Goal: Use online tool/utility: Utilize a website feature to perform a specific function

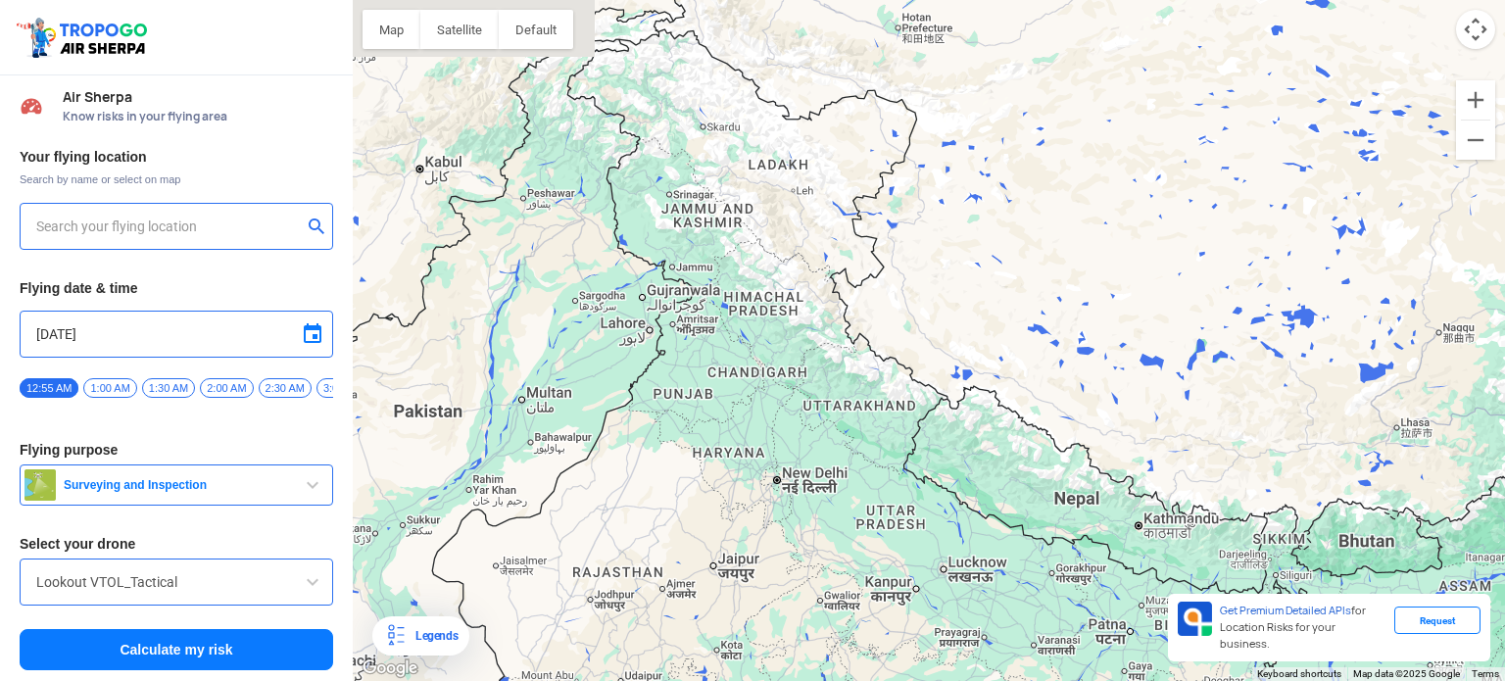
drag, startPoint x: 659, startPoint y: 171, endPoint x: 769, endPoint y: 450, distance: 299.0
click at [769, 450] on div at bounding box center [929, 340] width 1152 height 681
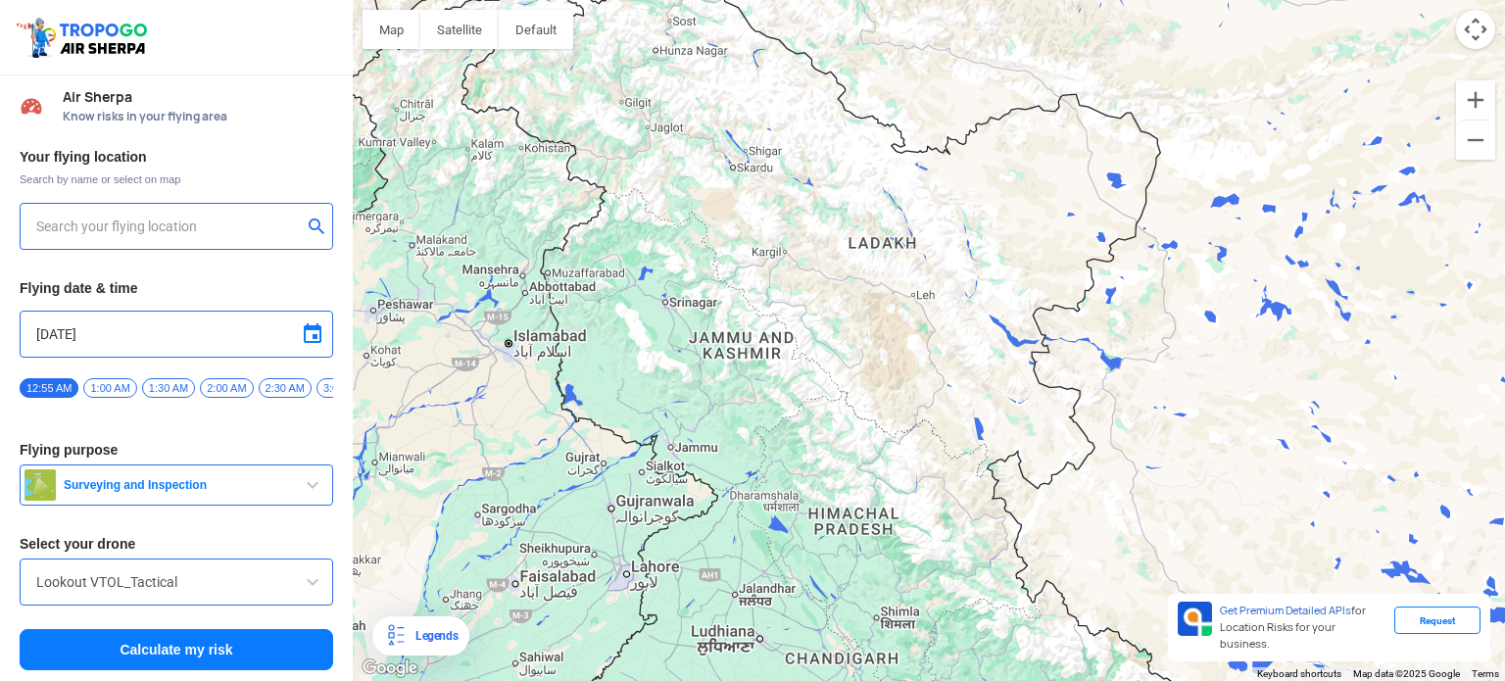
drag, startPoint x: 652, startPoint y: 163, endPoint x: 746, endPoint y: 555, distance: 403.9
click at [746, 555] on div at bounding box center [929, 340] width 1152 height 681
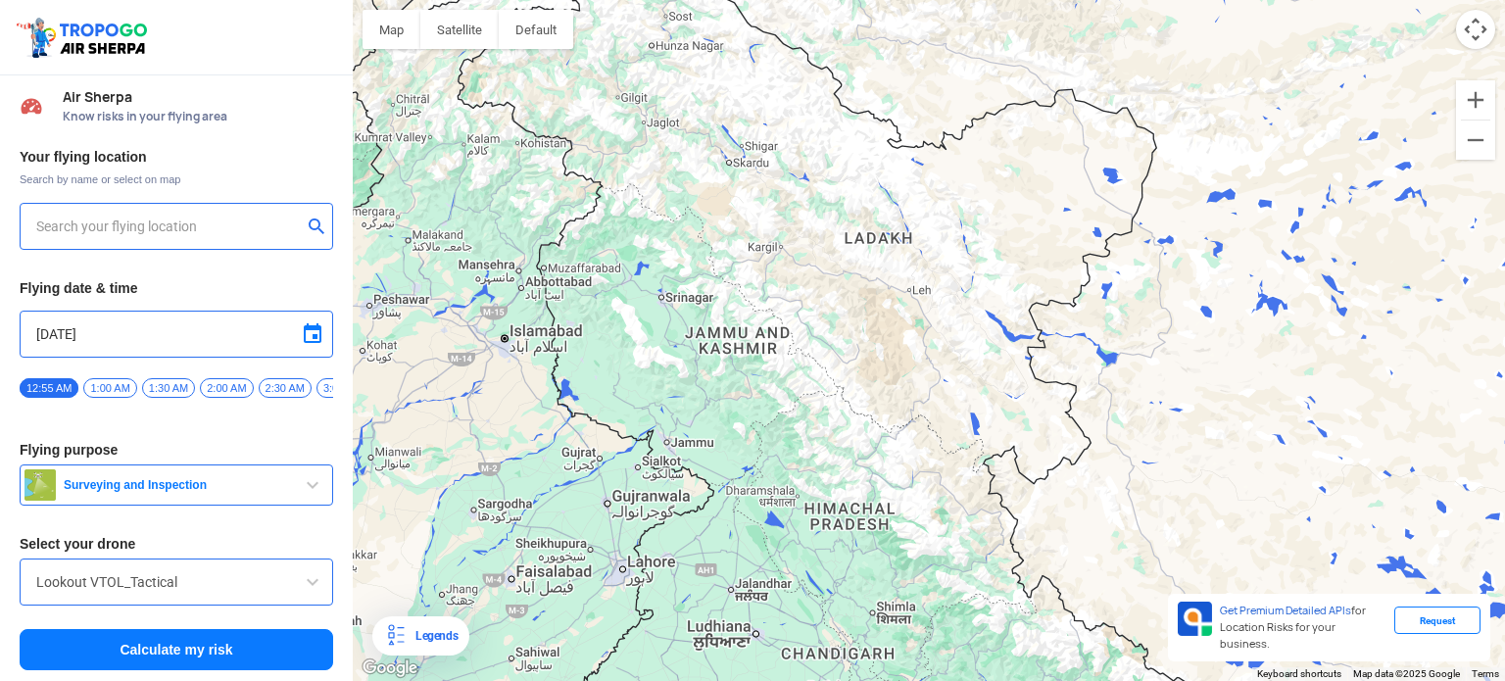
click at [158, 229] on input "text" at bounding box center [168, 227] width 265 height 24
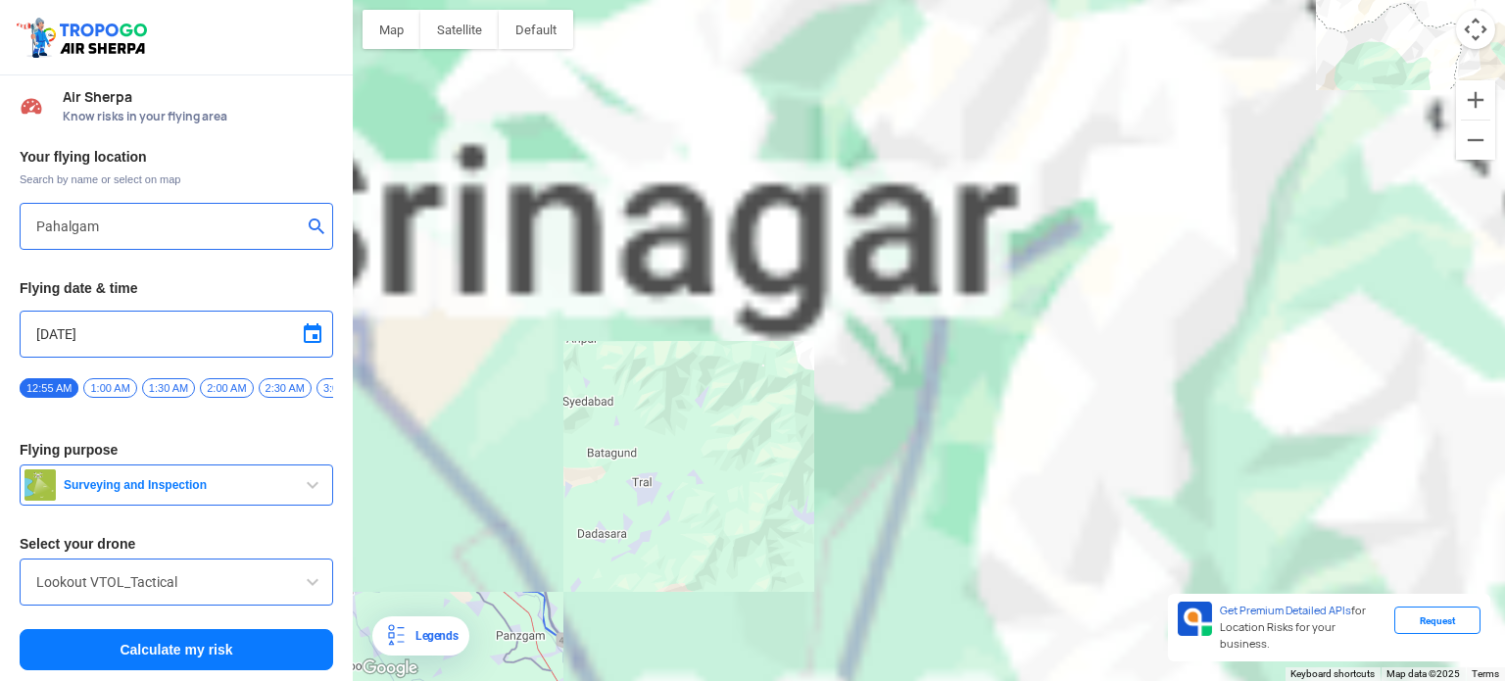
type input "Pahalgam, Jammu and Kashmir"
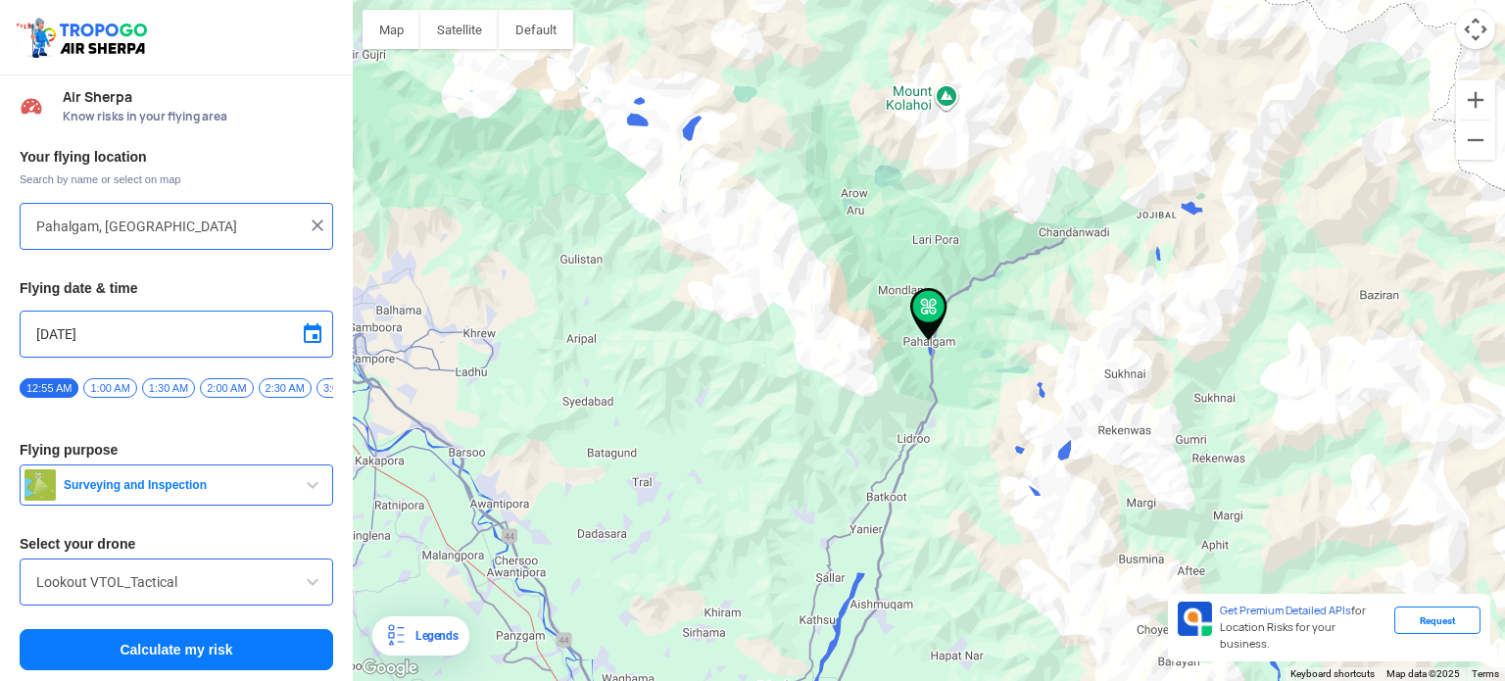
click at [308, 328] on span at bounding box center [313, 334] width 24 height 24
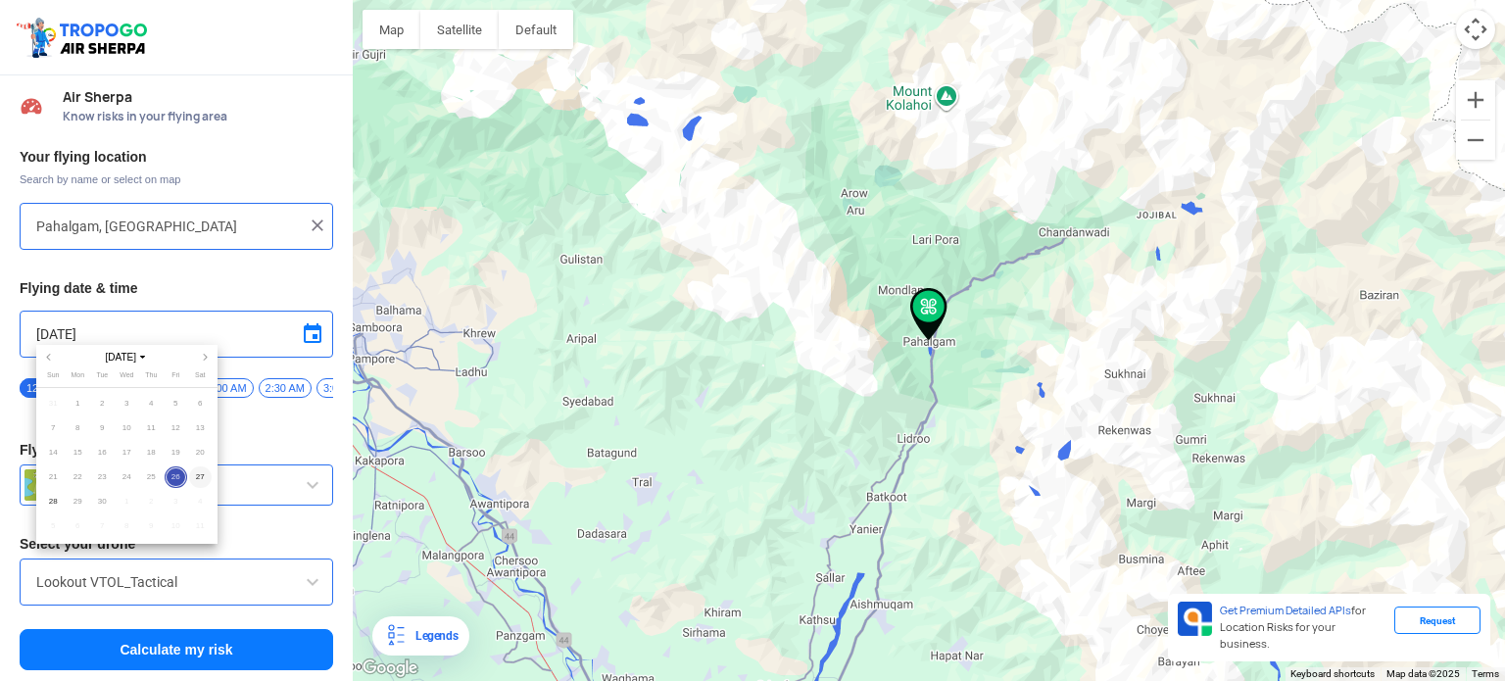
click at [199, 480] on span "27" at bounding box center [200, 477] width 23 height 23
type input "[DATE]"
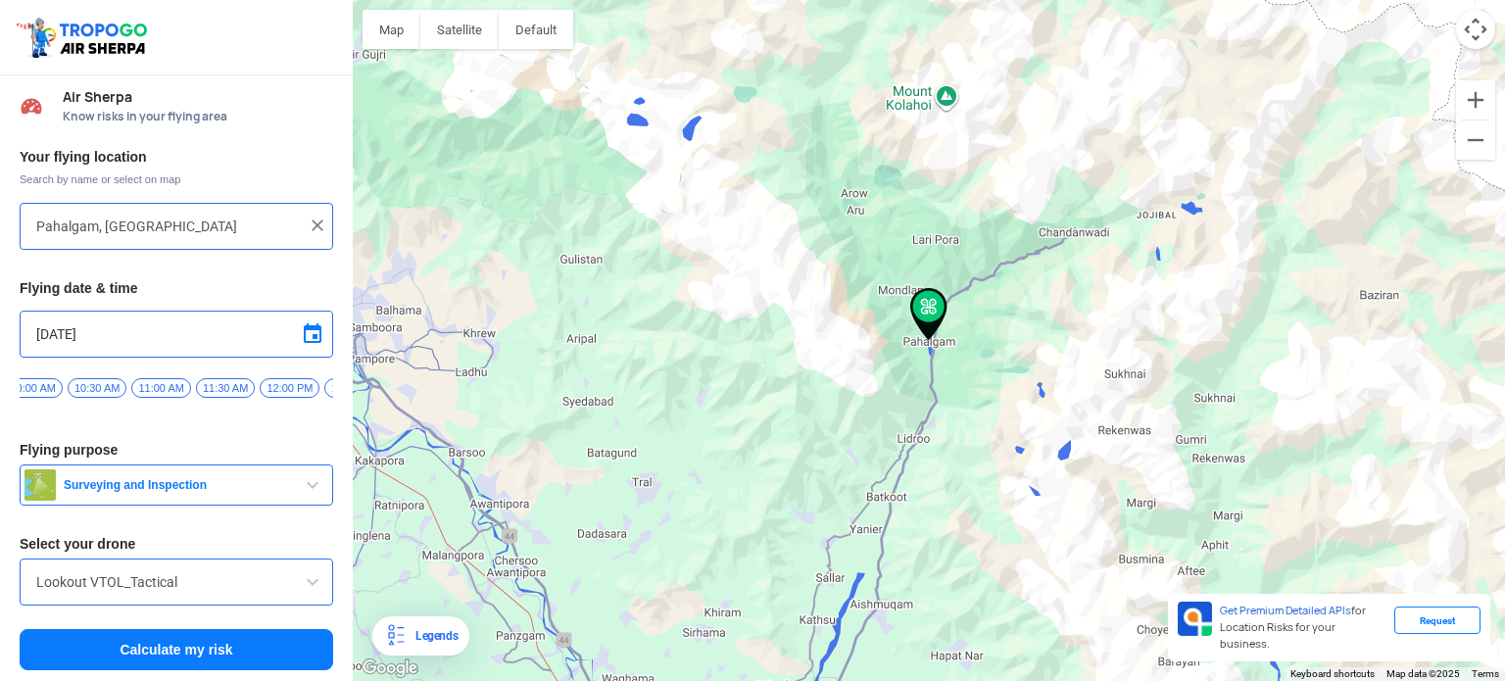
scroll to position [0, 1198]
click at [286, 387] on span "12:00 PM" at bounding box center [283, 388] width 60 height 20
click at [211, 493] on span "Surveying and Inspection" at bounding box center [178, 485] width 245 height 16
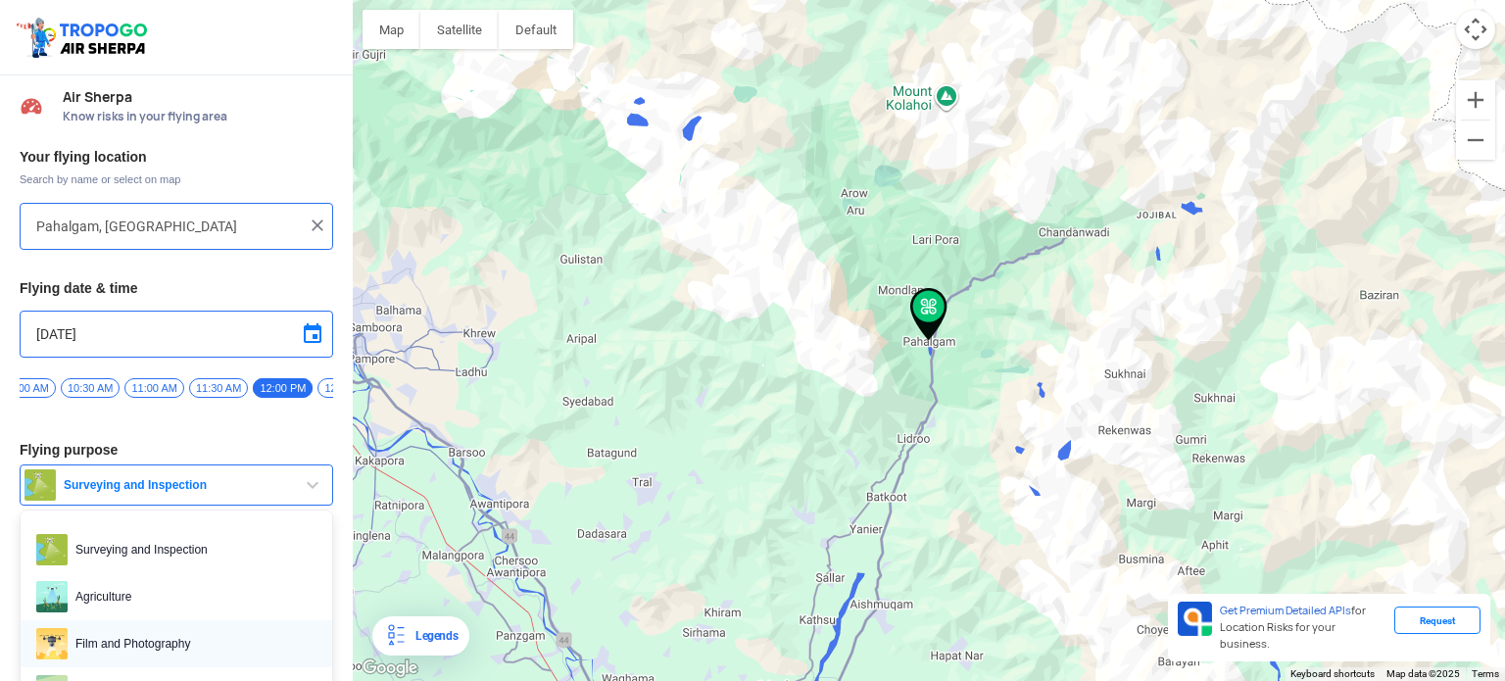
click at [145, 651] on span "Film and Photography" at bounding box center [192, 643] width 249 height 31
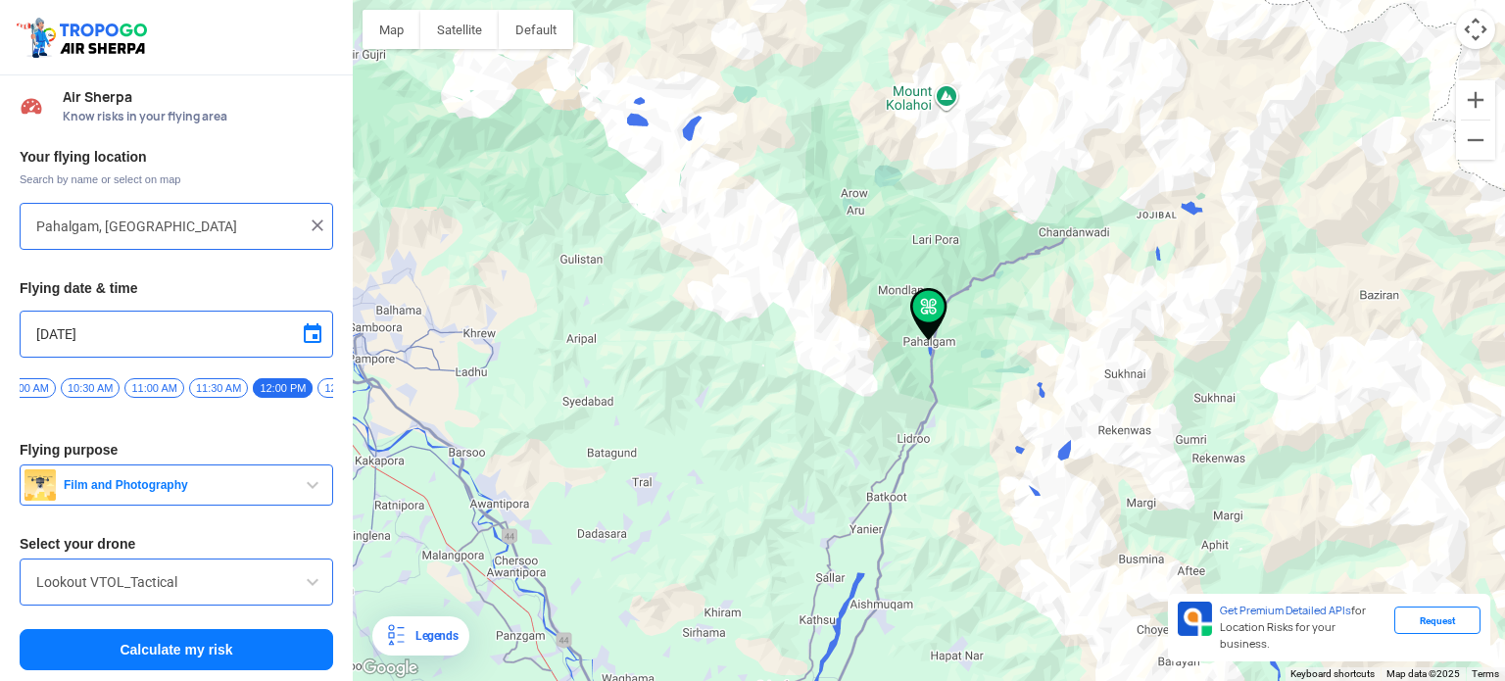
scroll to position [7, 0]
click at [194, 588] on input "Lookout VTOL_Tactical" at bounding box center [176, 581] width 280 height 24
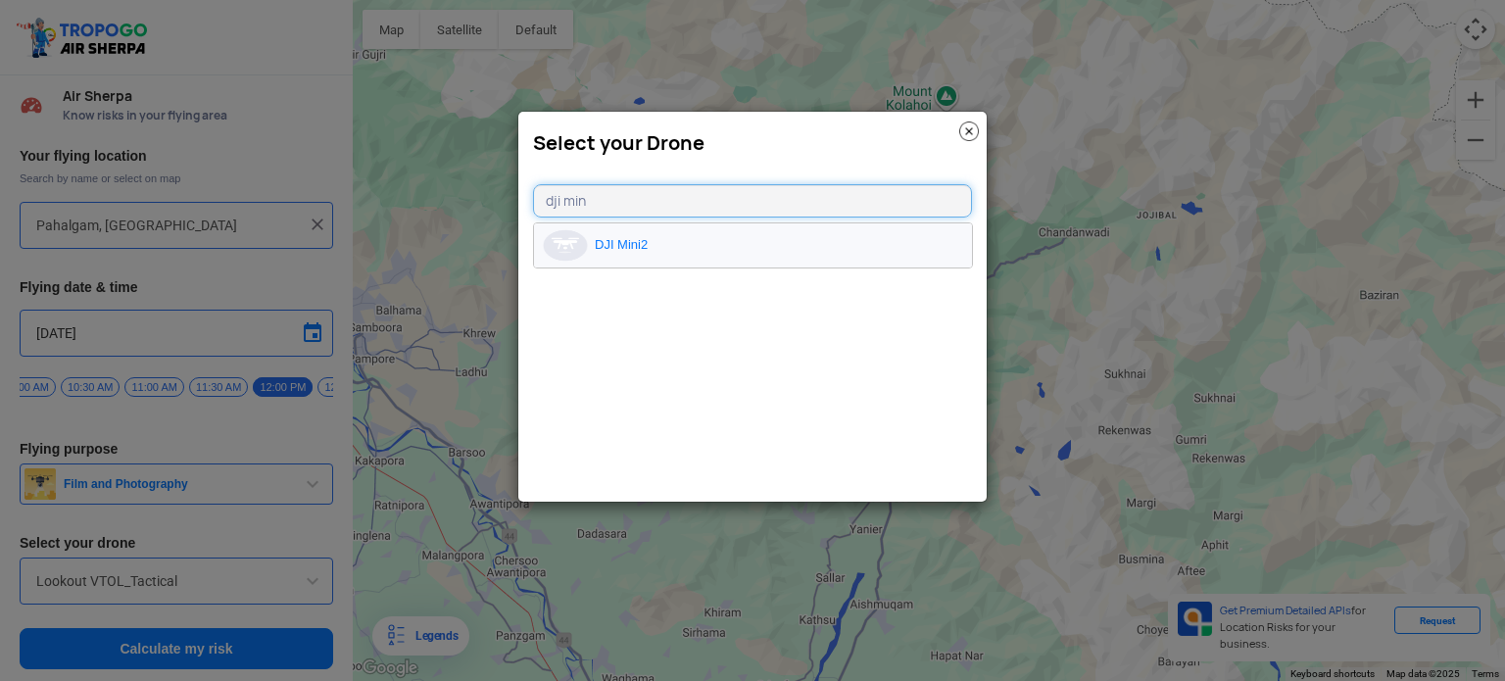
type input "dji min"
click at [604, 246] on li "DJI Mini2" at bounding box center [753, 245] width 438 height 44
type input "DJI Mini2"
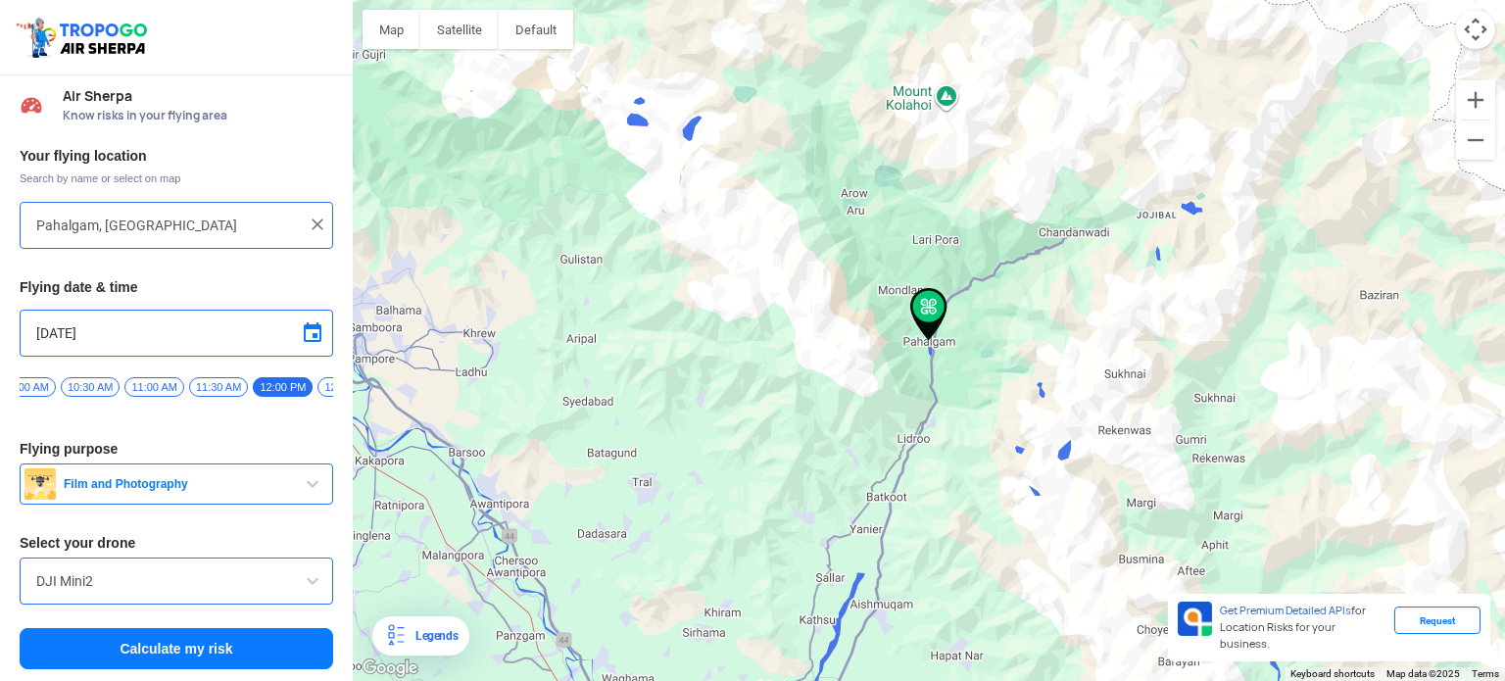
click at [197, 650] on button "Calculate my risk" at bounding box center [176, 648] width 313 height 41
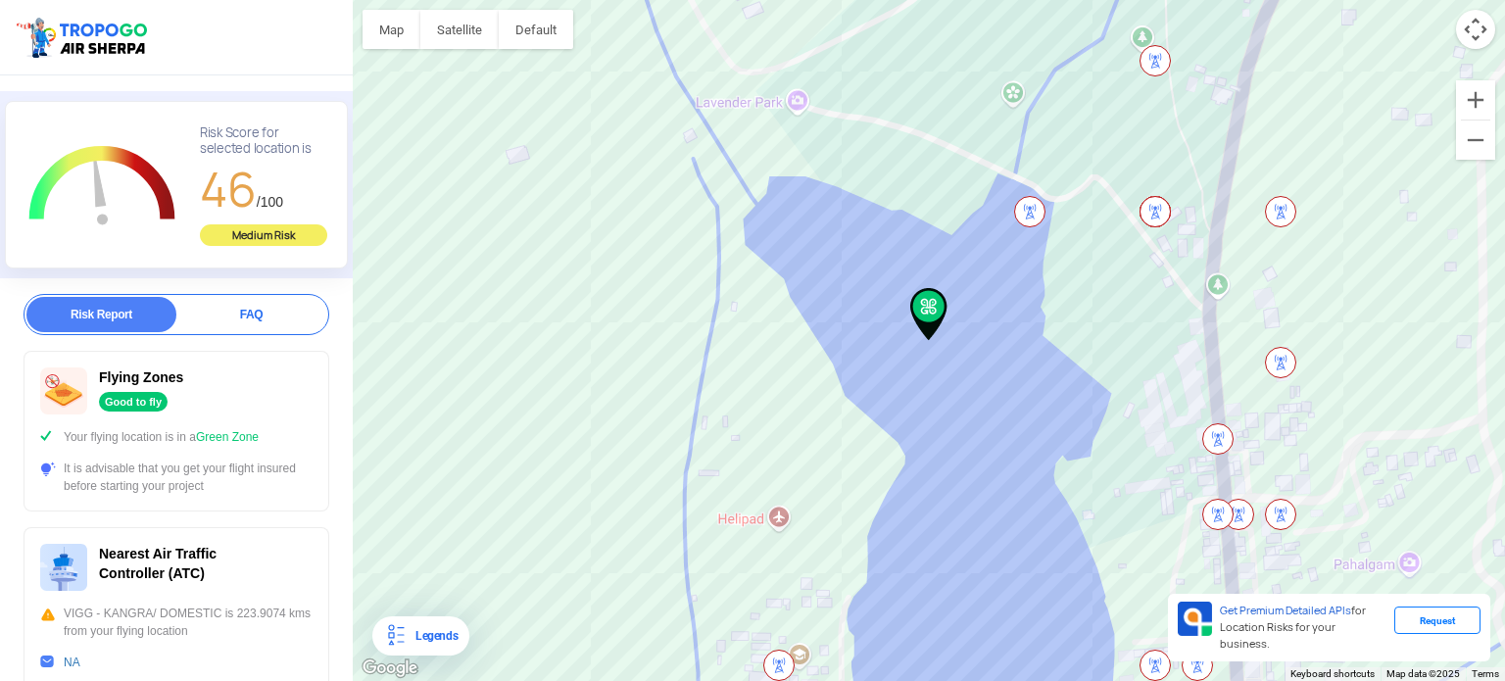
scroll to position [0, 0]
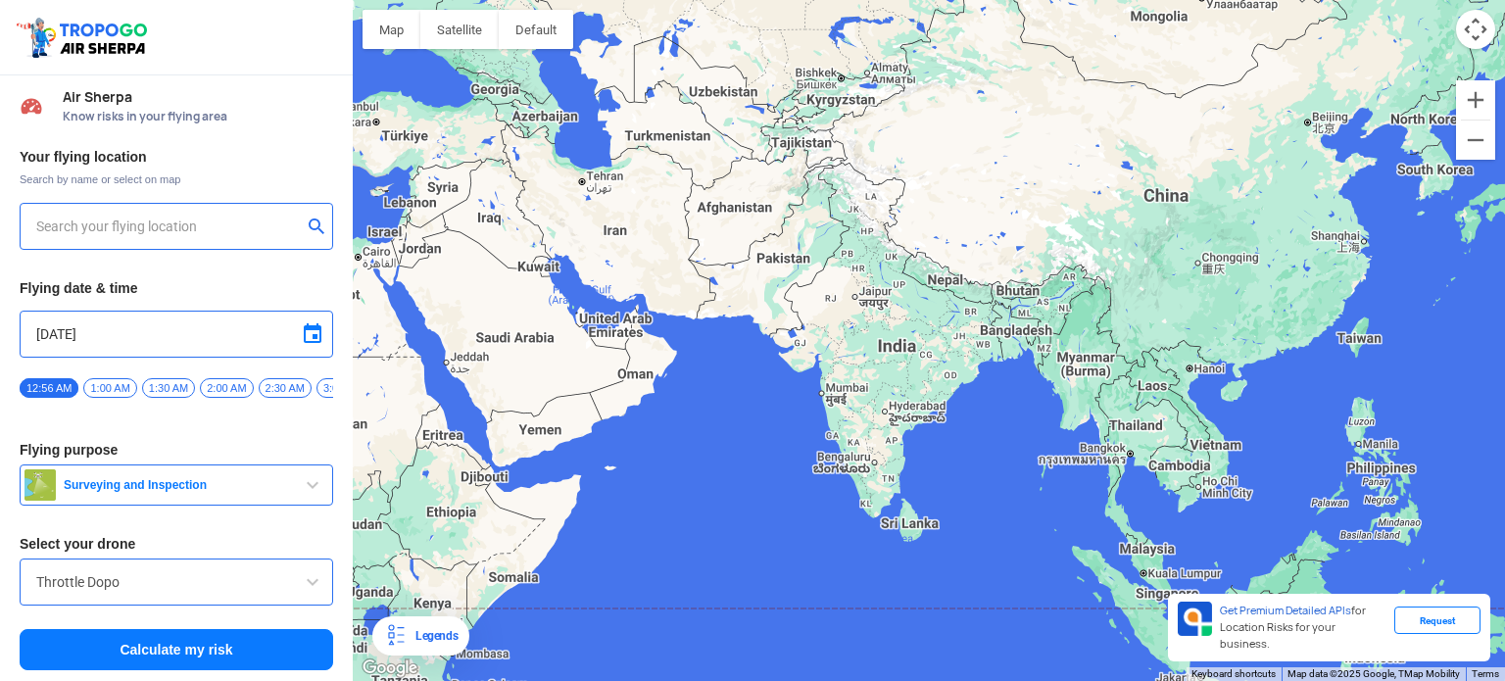
click at [138, 230] on input "text" at bounding box center [168, 227] width 265 height 24
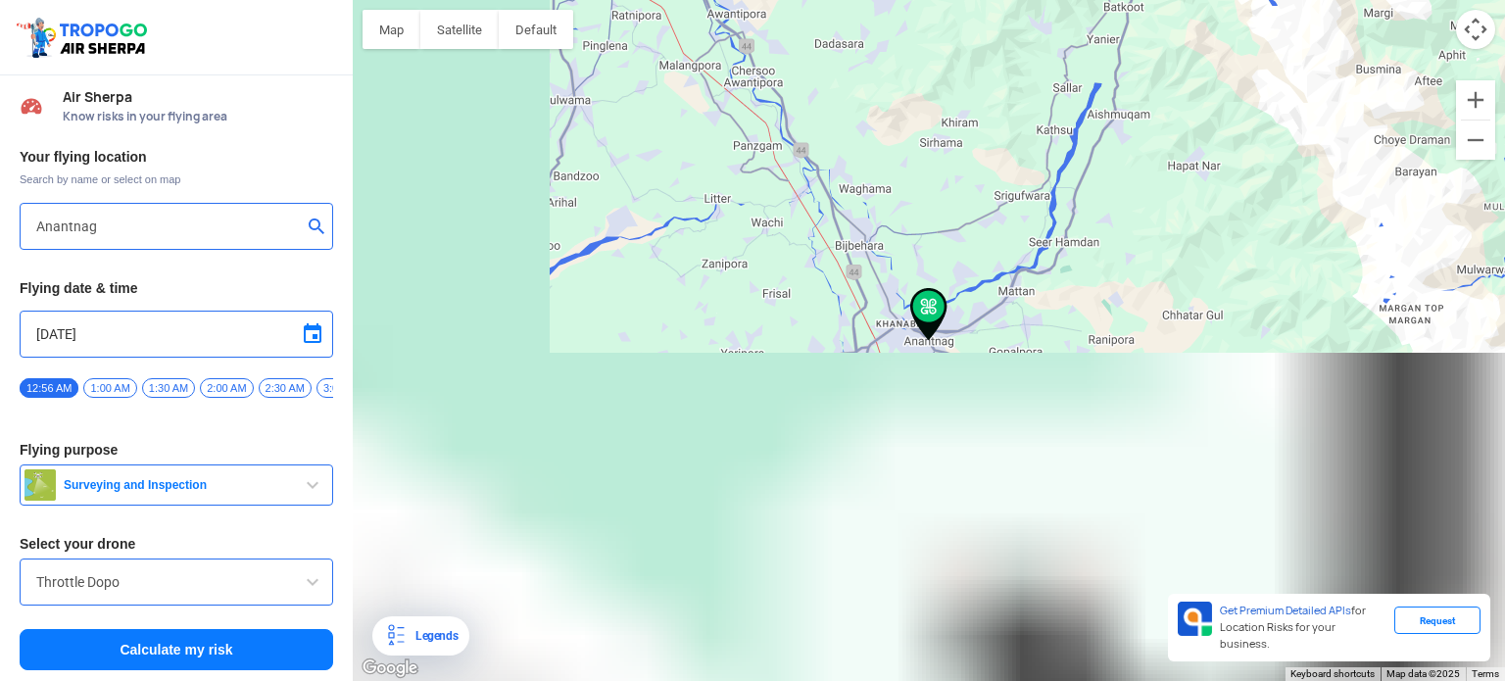
type input "near Zoddar Malpora, [GEOGRAPHIC_DATA], [GEOGRAPHIC_DATA], [GEOGRAPHIC_DATA] 19…"
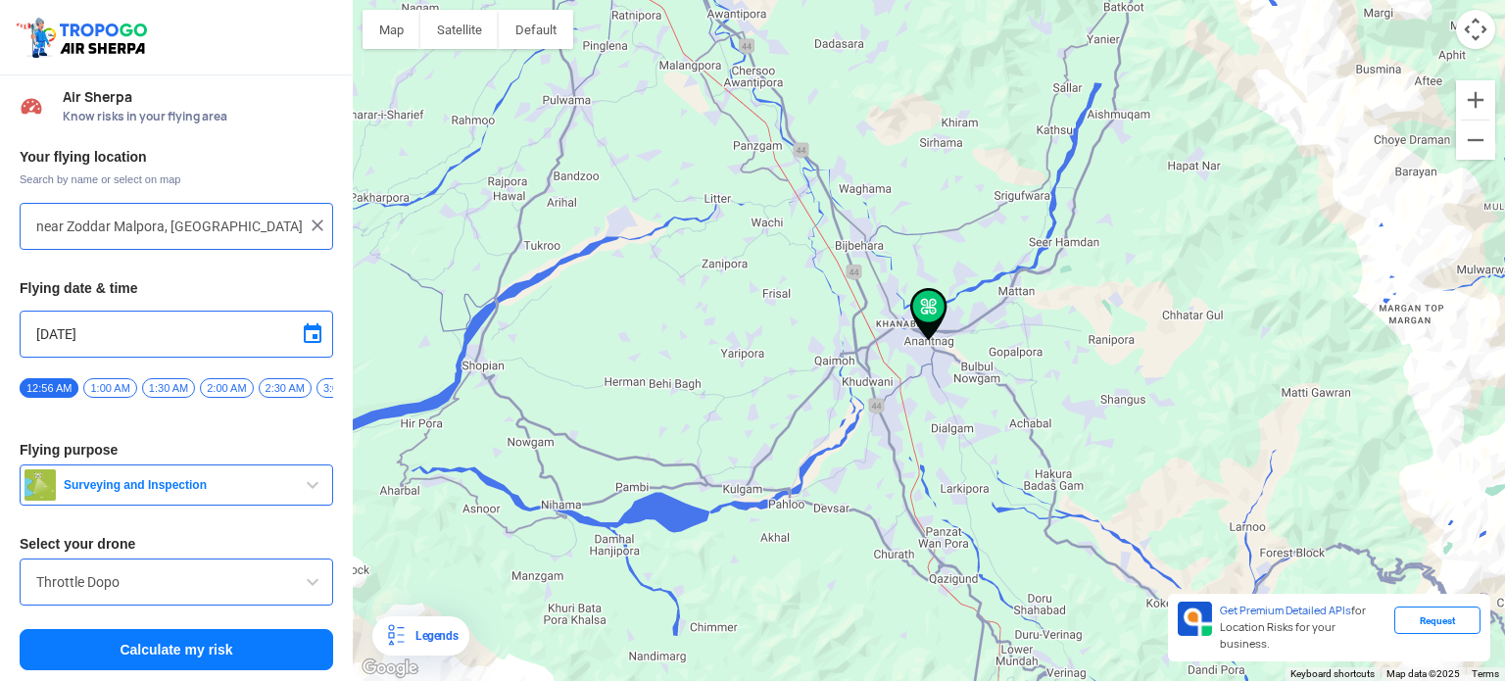
click at [310, 333] on span at bounding box center [313, 334] width 24 height 24
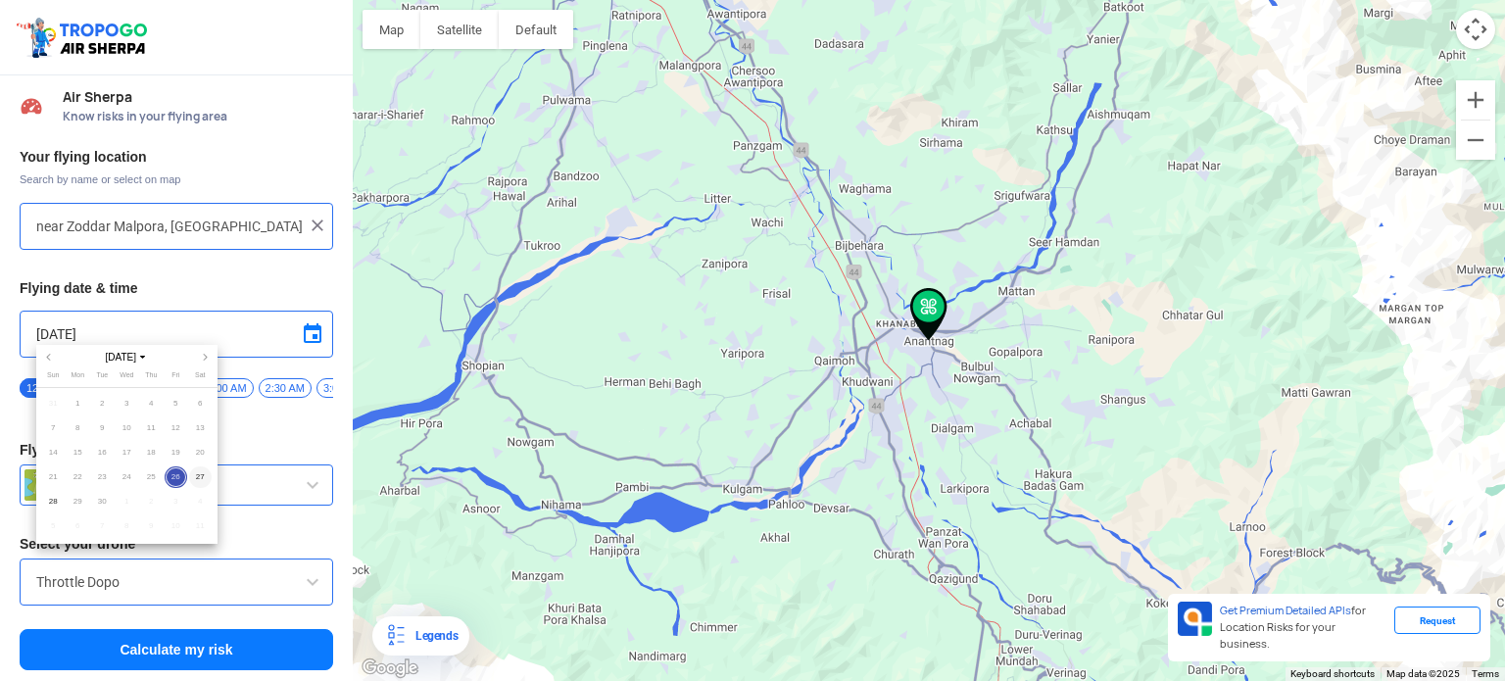
click at [198, 477] on span "27" at bounding box center [200, 477] width 23 height 23
type input "[DATE]"
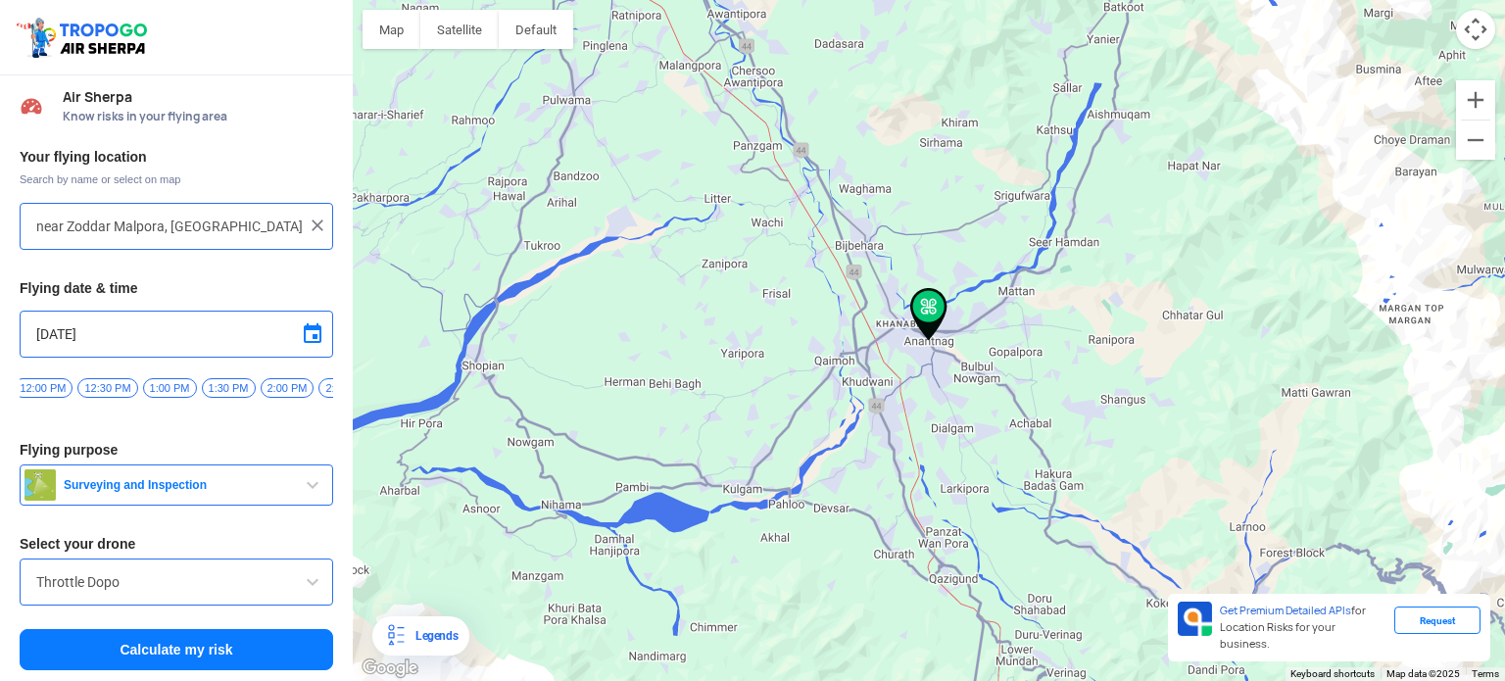
scroll to position [0, 1440]
click at [263, 388] on span "2:00 PM" at bounding box center [286, 388] width 54 height 20
click at [204, 493] on span "Surveying and Inspection" at bounding box center [178, 485] width 245 height 16
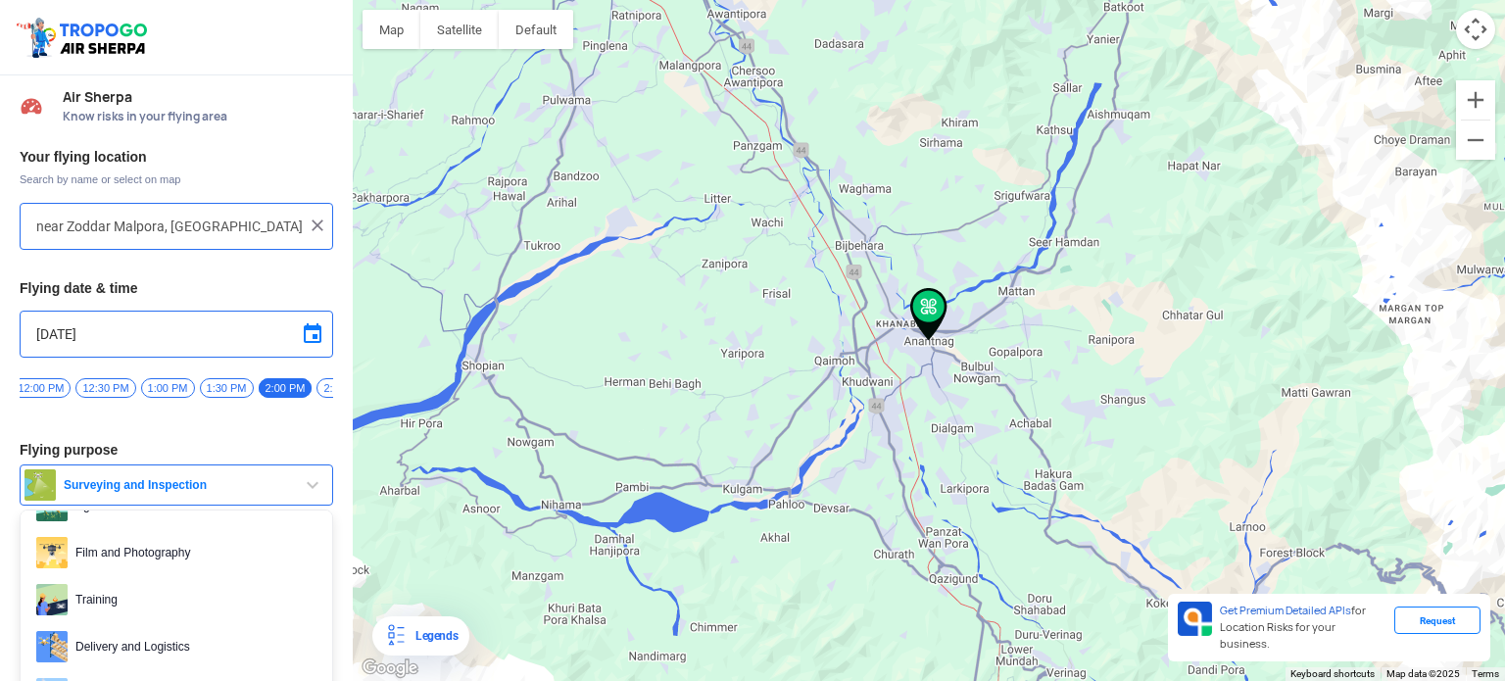
scroll to position [90, 0]
click at [151, 559] on span "Film and Photography" at bounding box center [192, 553] width 249 height 31
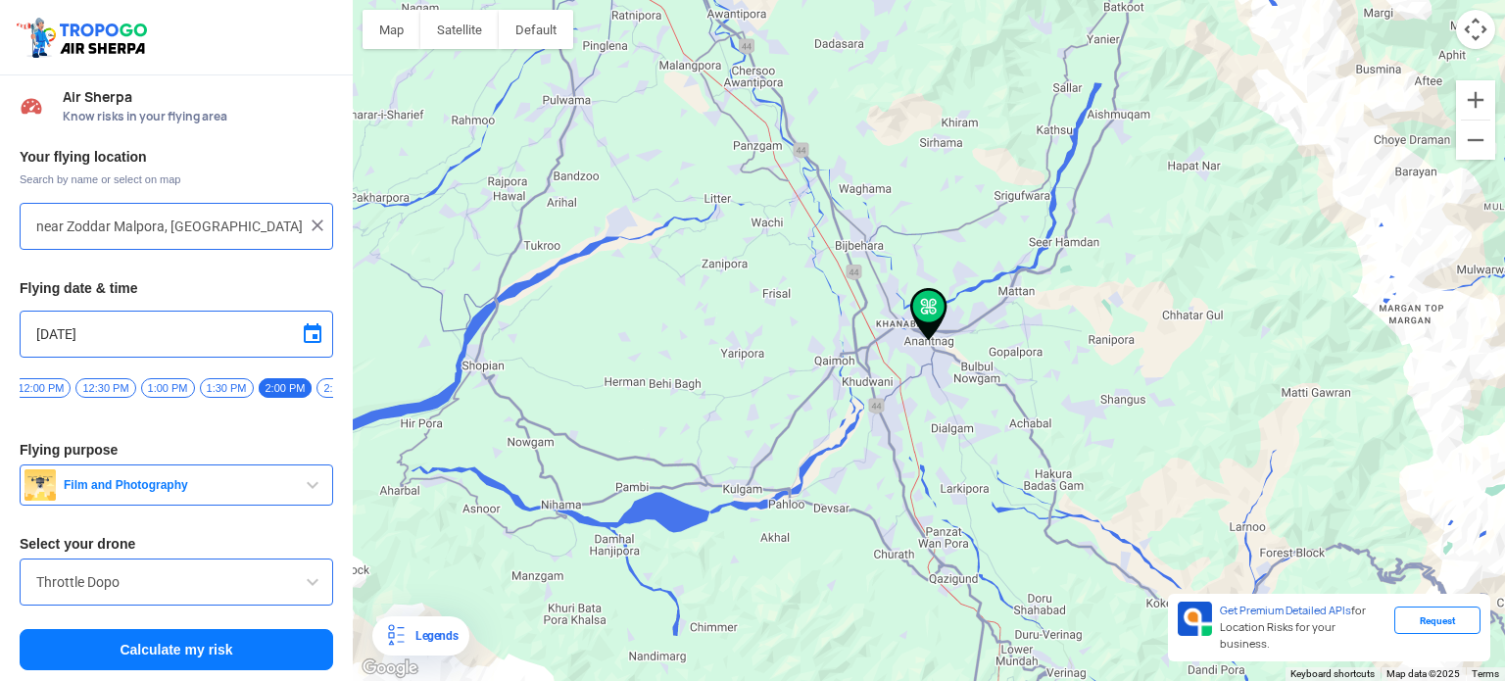
scroll to position [7, 0]
click at [152, 575] on input "Throttle Dopo" at bounding box center [176, 581] width 280 height 24
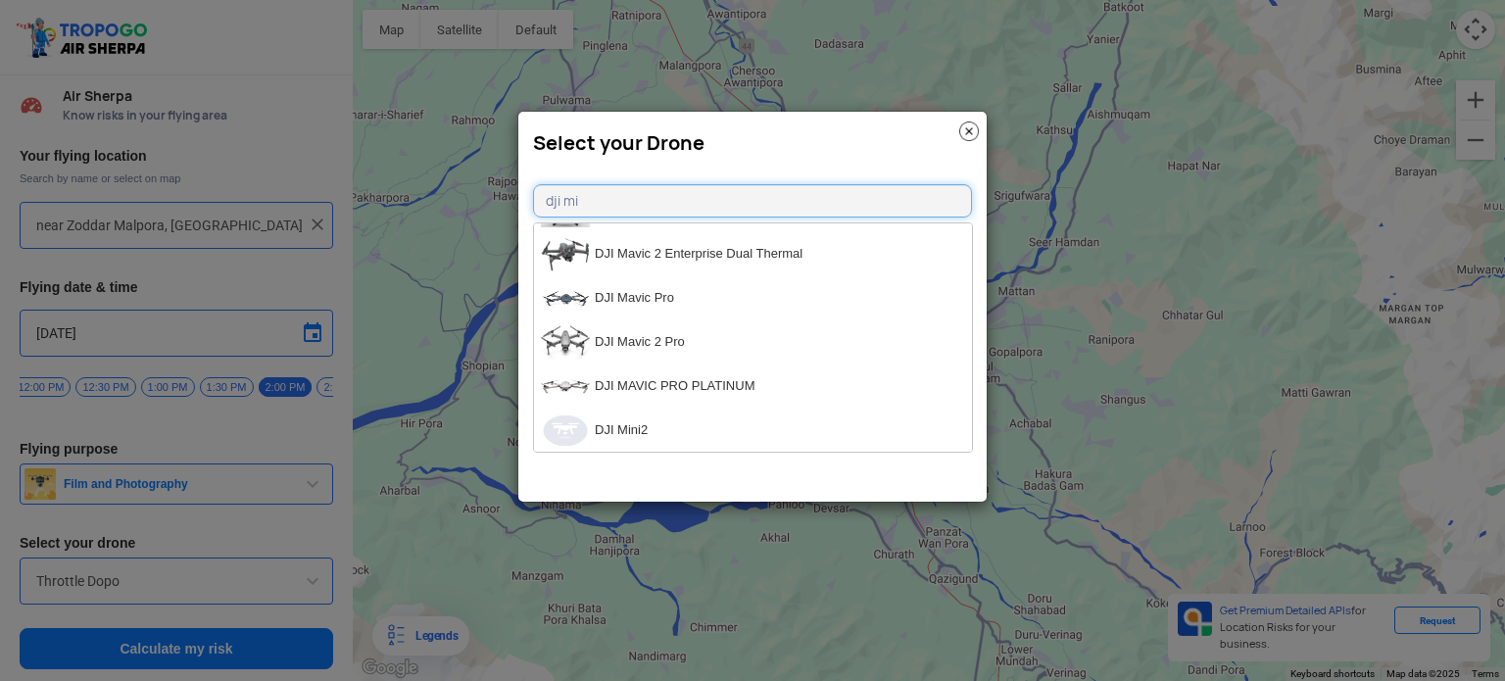
scroll to position [0, 0]
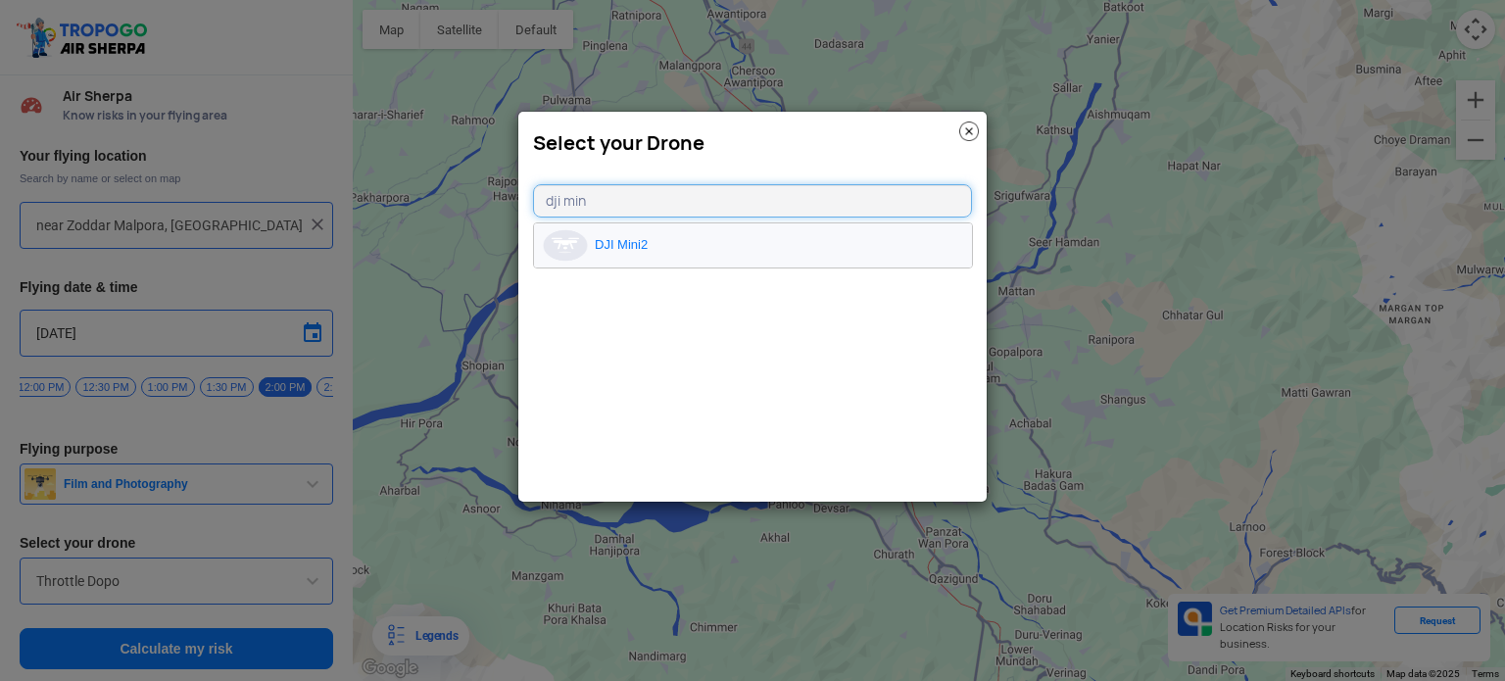
type input "dji min"
click at [651, 250] on li "DJI Mini2" at bounding box center [753, 245] width 438 height 44
type input "DJI Mini2"
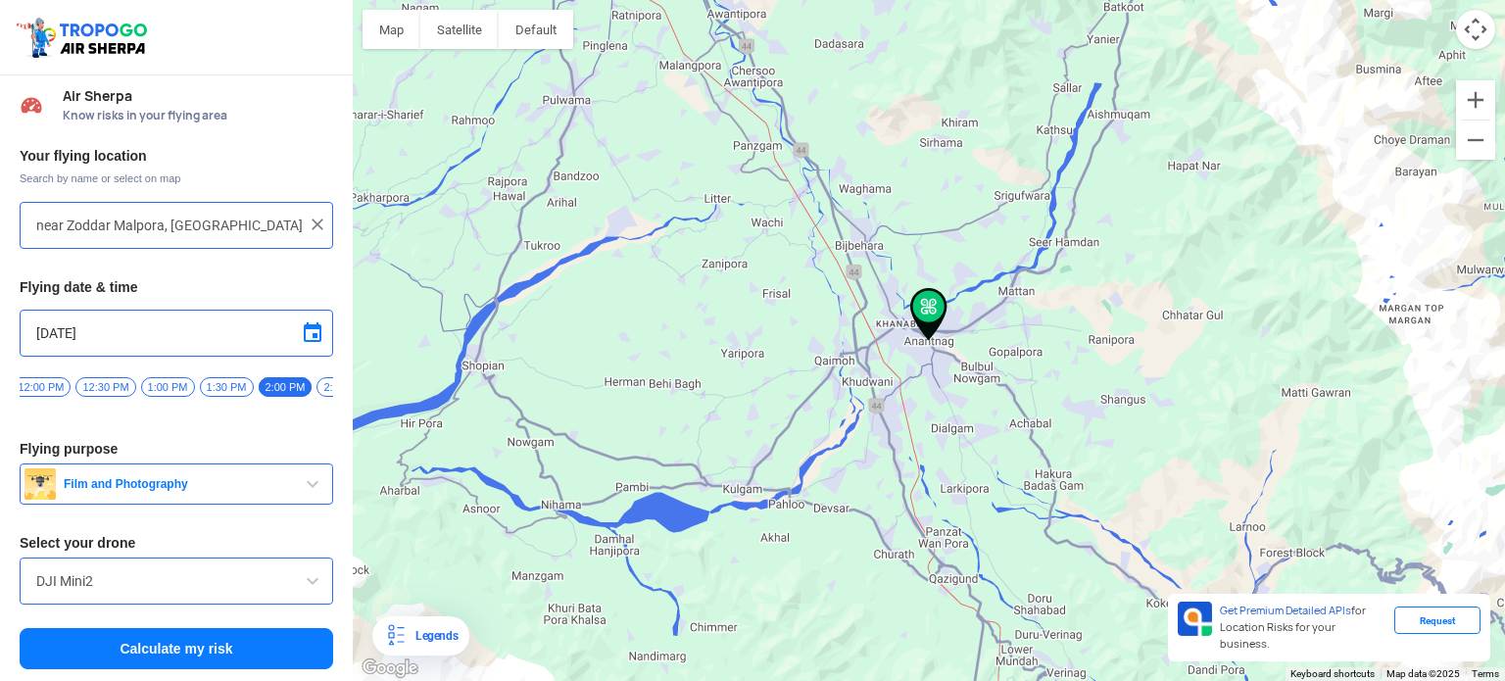
click at [176, 656] on button "Calculate my risk" at bounding box center [176, 648] width 313 height 41
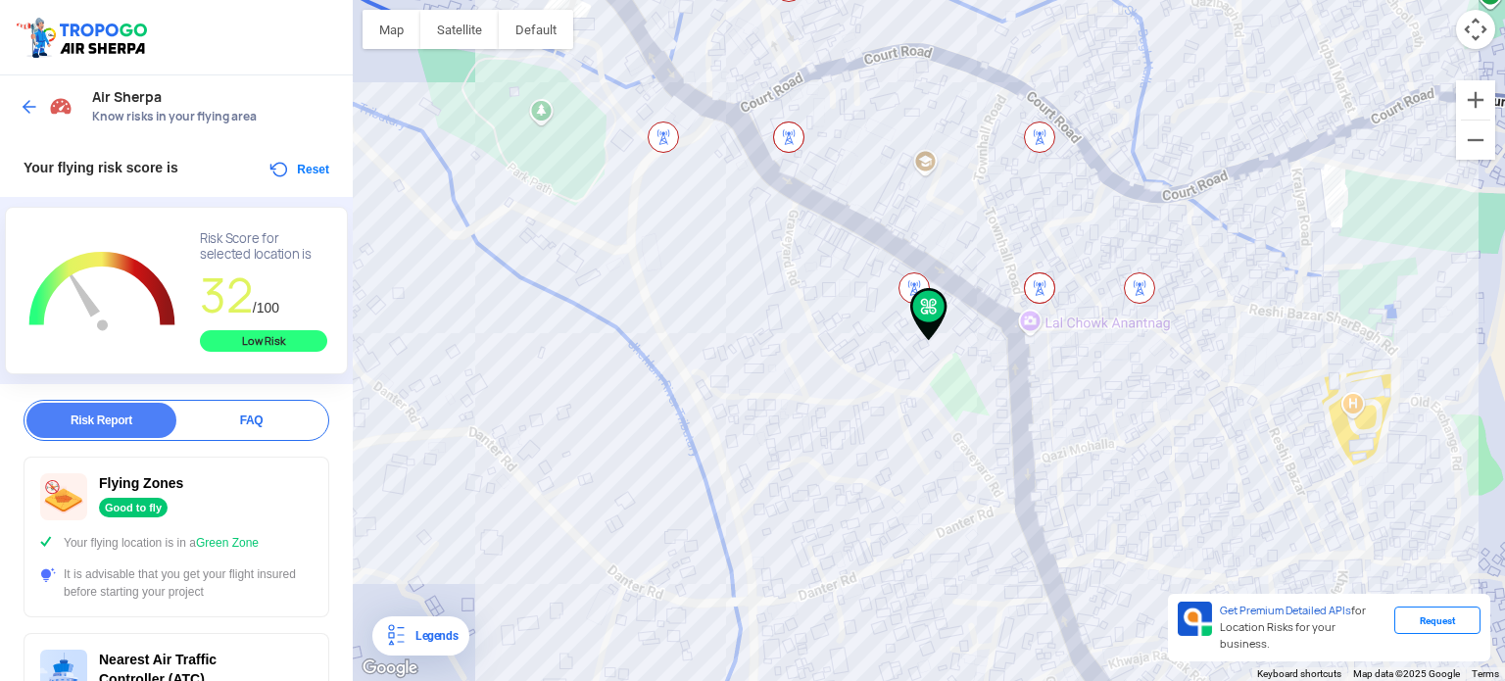
click at [248, 417] on div "FAQ" at bounding box center [251, 420] width 150 height 35
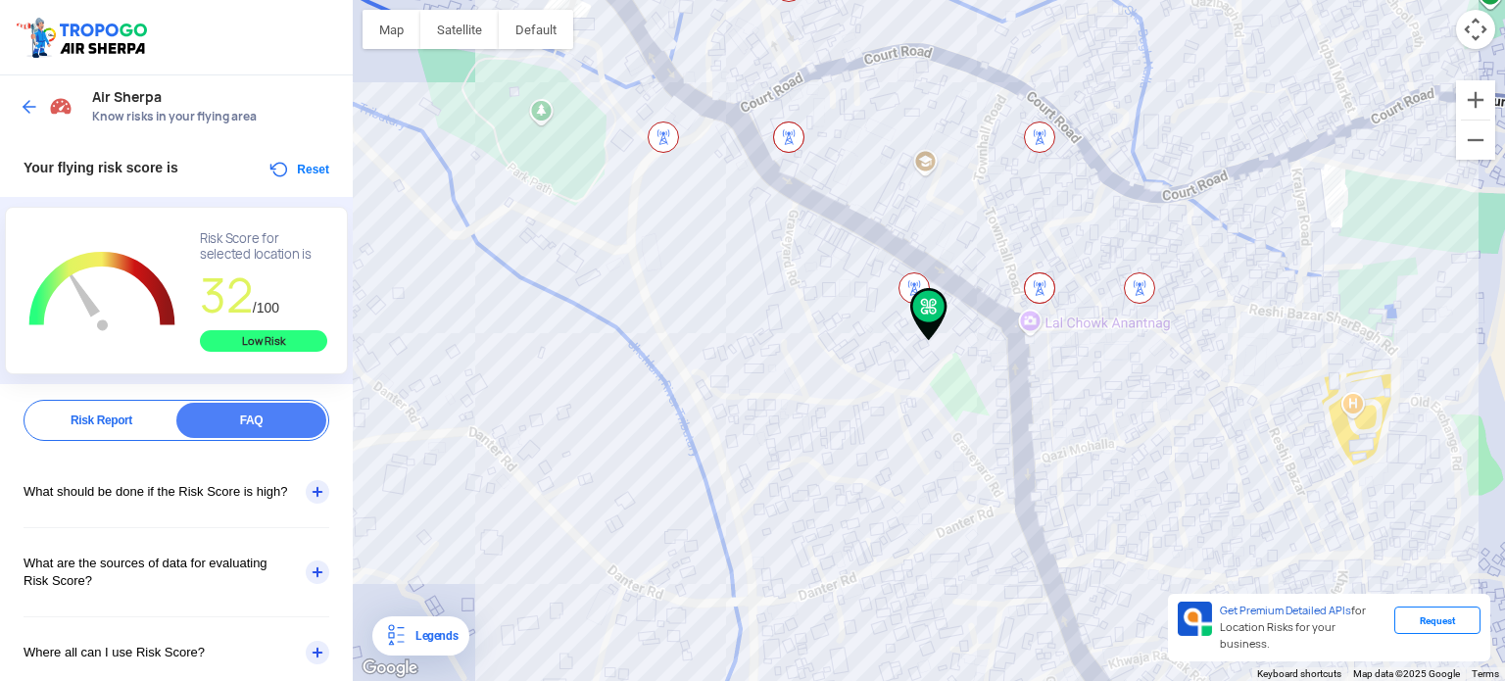
click at [323, 484] on div "What should be done if the Risk Score is high?" at bounding box center [177, 491] width 306 height 71
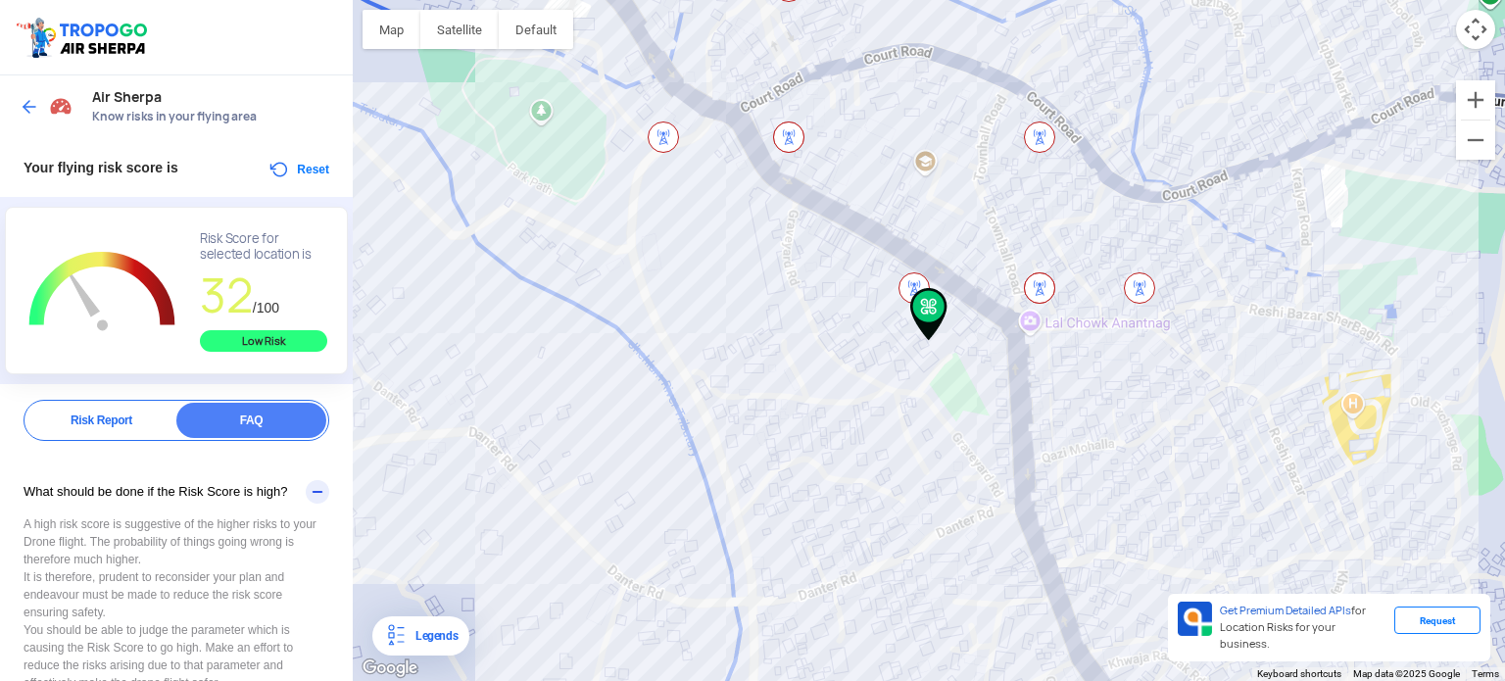
click at [24, 102] on img at bounding box center [30, 107] width 20 height 20
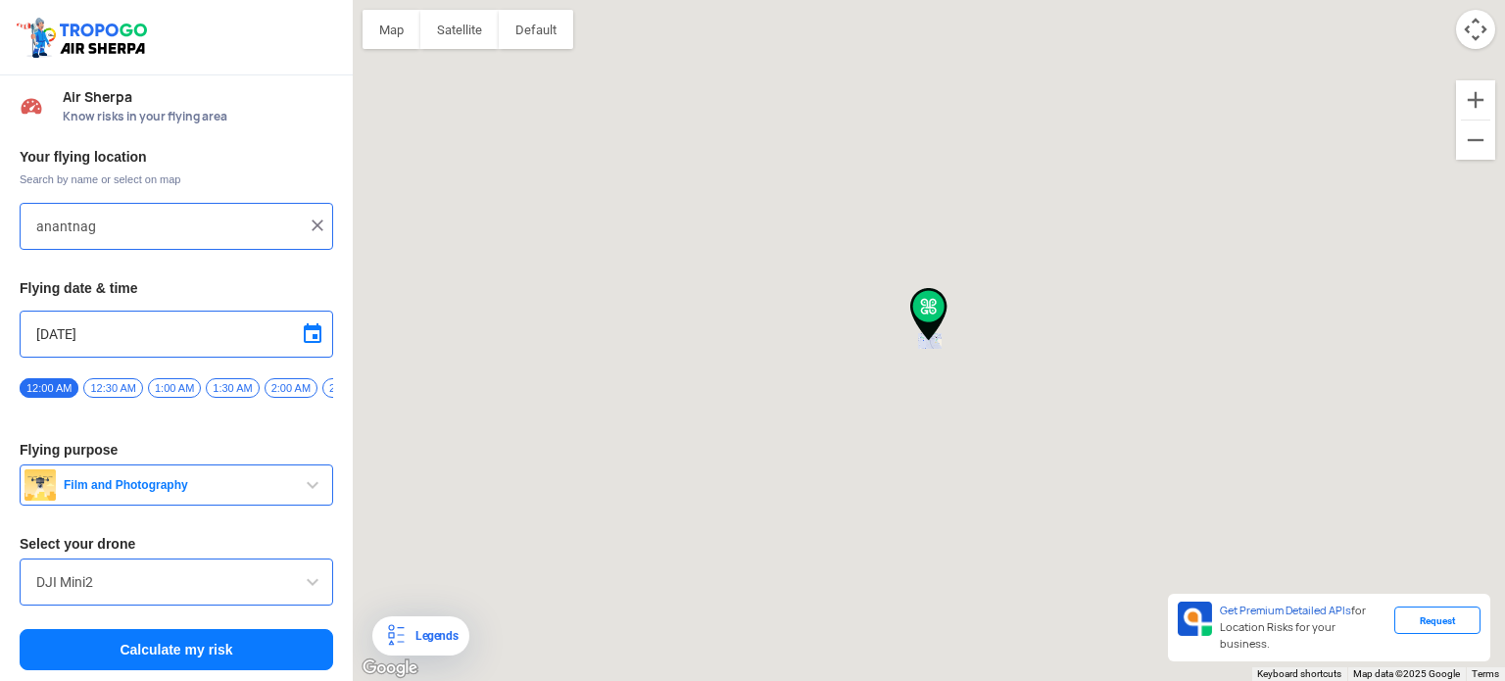
type input "near Zoddar Malpora, [GEOGRAPHIC_DATA], [GEOGRAPHIC_DATA], [GEOGRAPHIC_DATA] 19…"
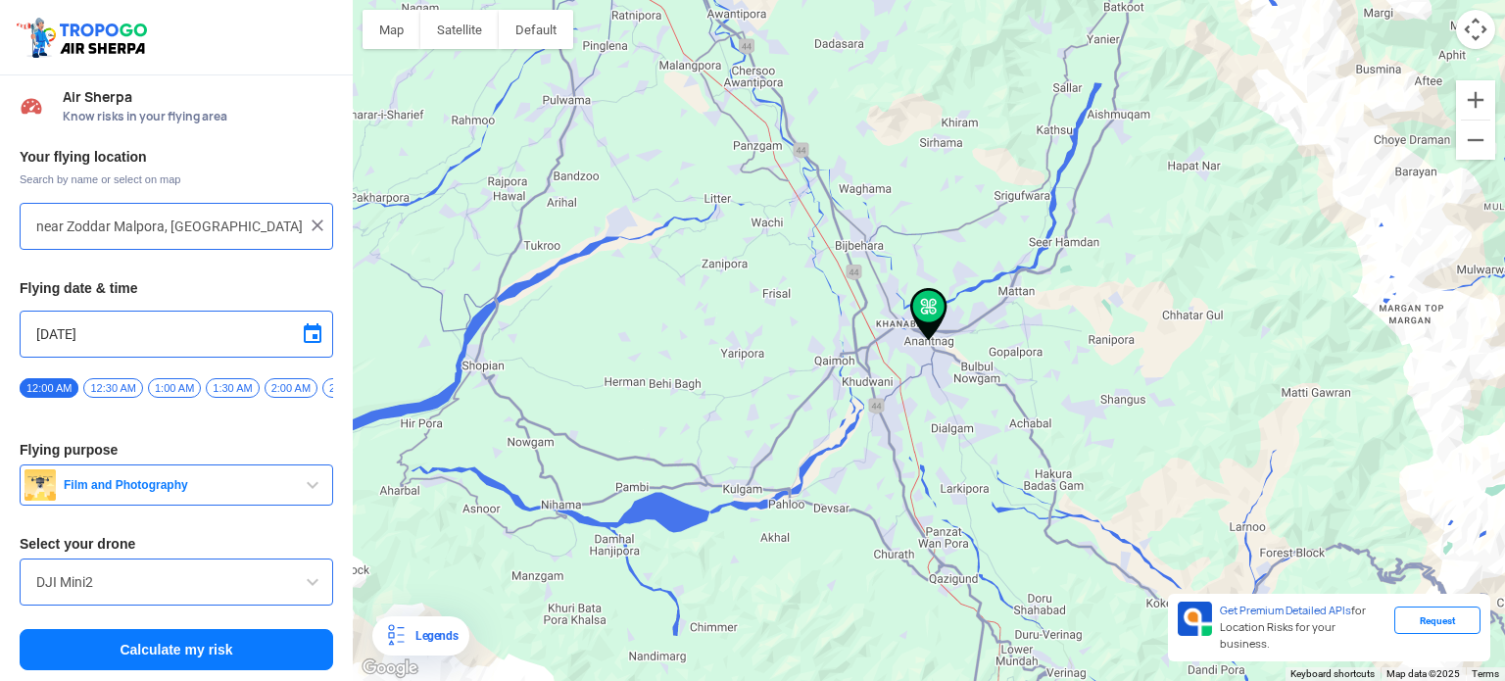
click at [175, 217] on input "near Zoddar Malpora, [GEOGRAPHIC_DATA], [GEOGRAPHIC_DATA], [GEOGRAPHIC_DATA] 19…" at bounding box center [168, 227] width 265 height 24
click at [314, 222] on img at bounding box center [318, 225] width 20 height 20
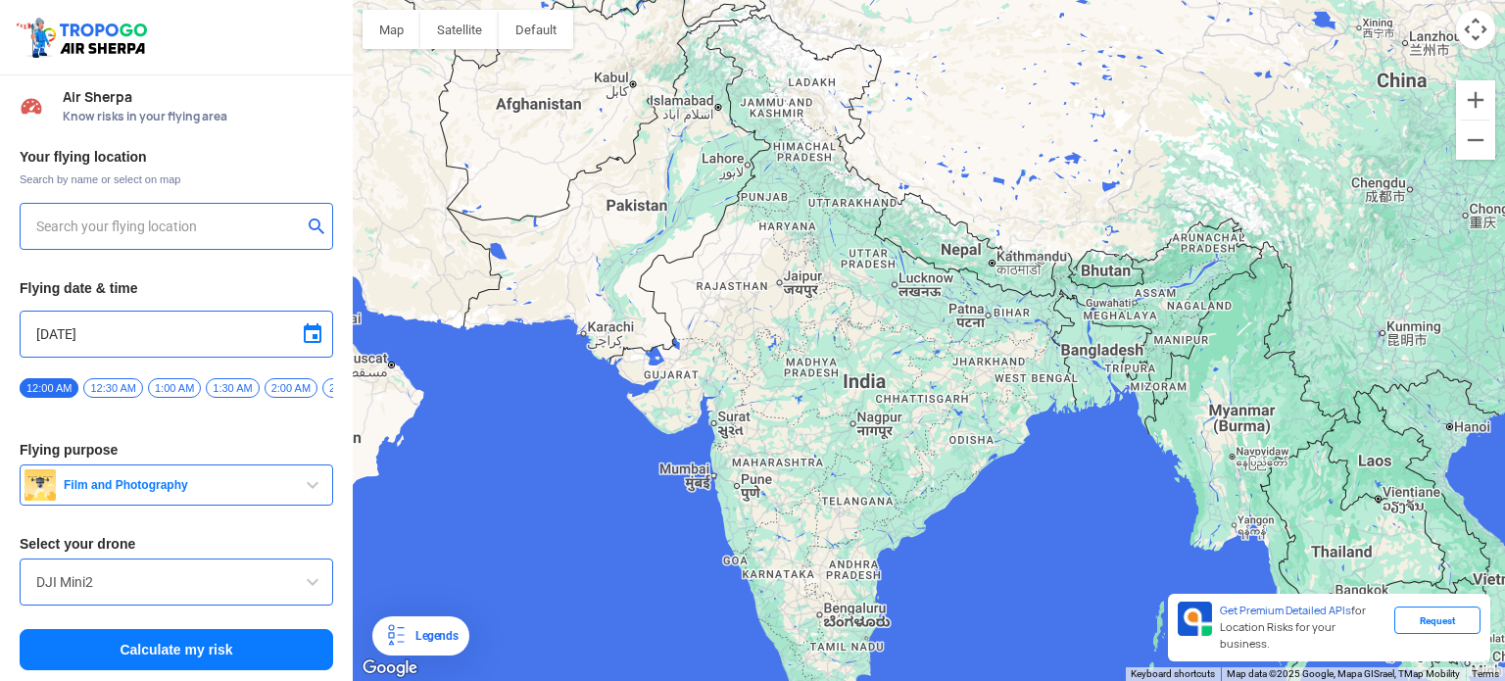
click at [235, 234] on input "text" at bounding box center [168, 227] width 265 height 24
type input "Sanget, [GEOGRAPHIC_DATA] 182142"
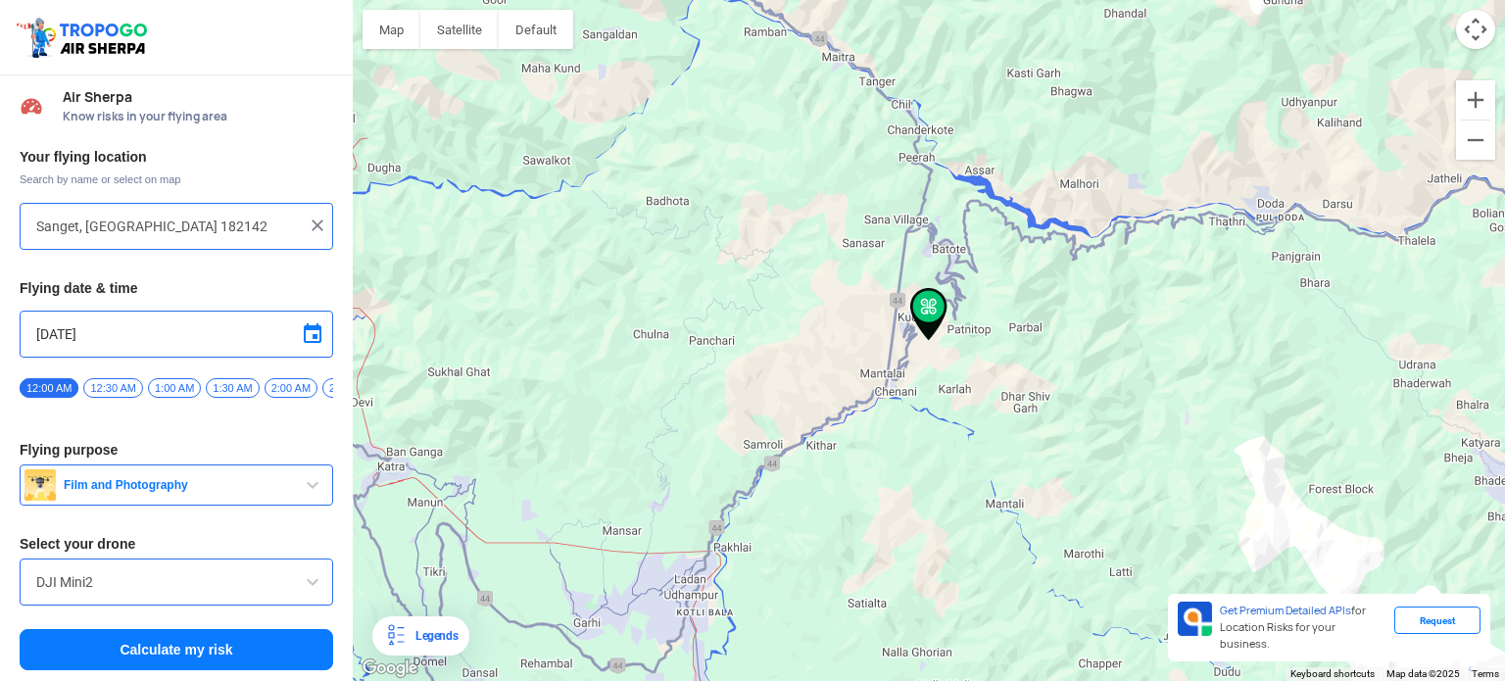
click at [171, 651] on button "Calculate my risk" at bounding box center [176, 649] width 313 height 41
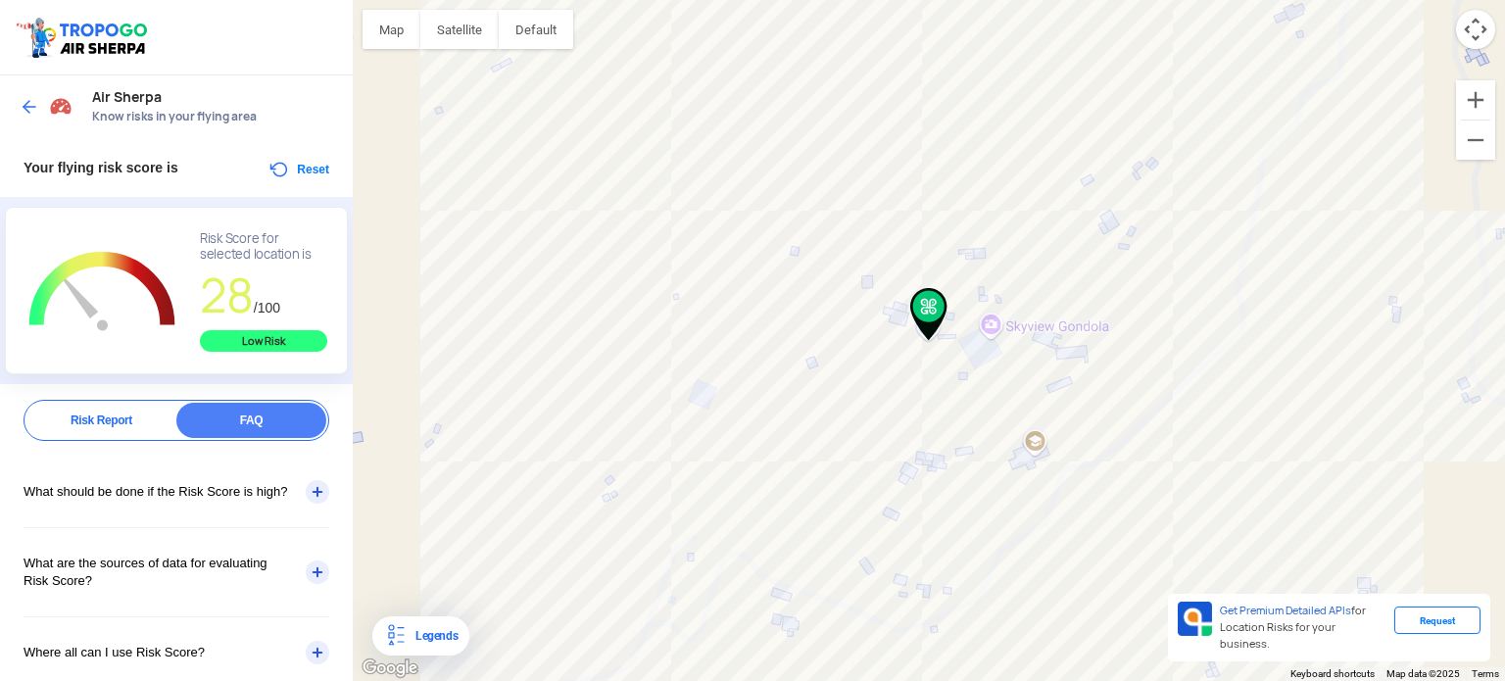
click at [25, 113] on img at bounding box center [30, 107] width 20 height 20
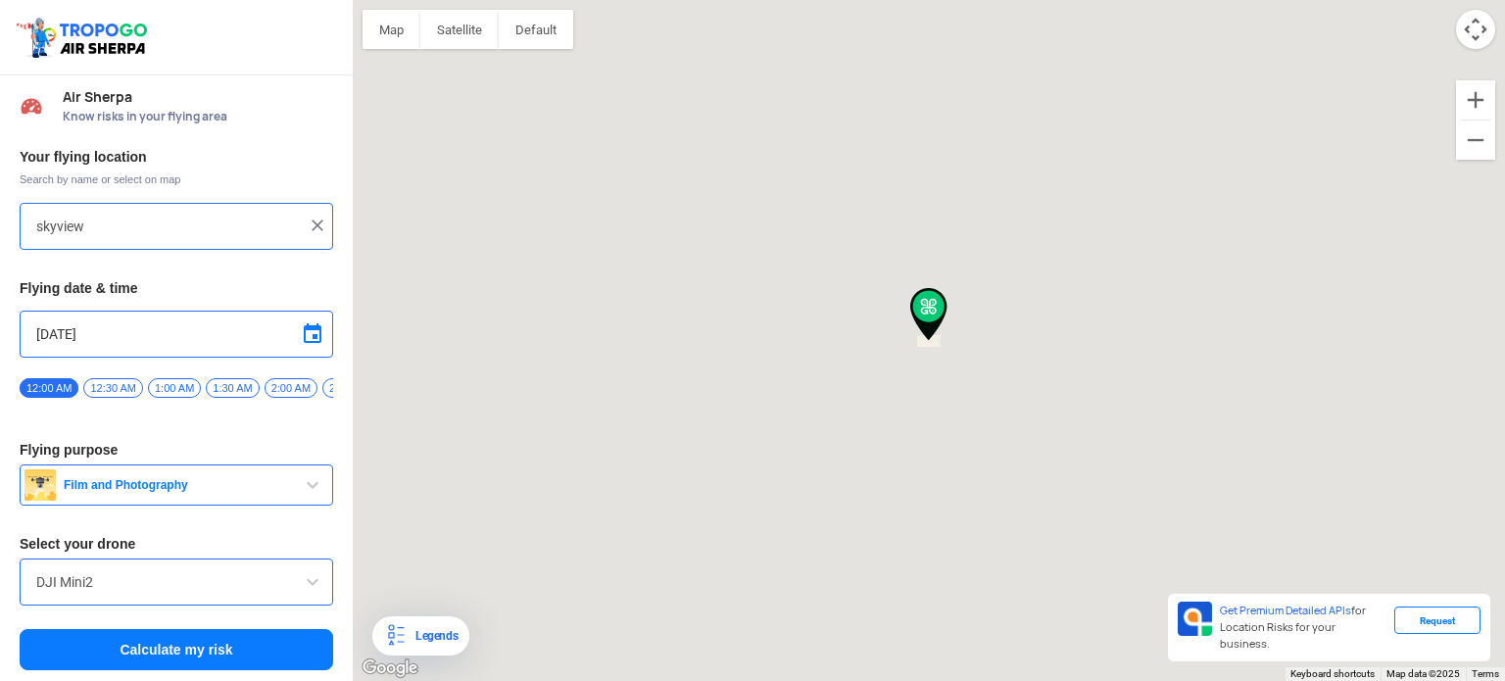
type input "Sanget, [GEOGRAPHIC_DATA] 182142"
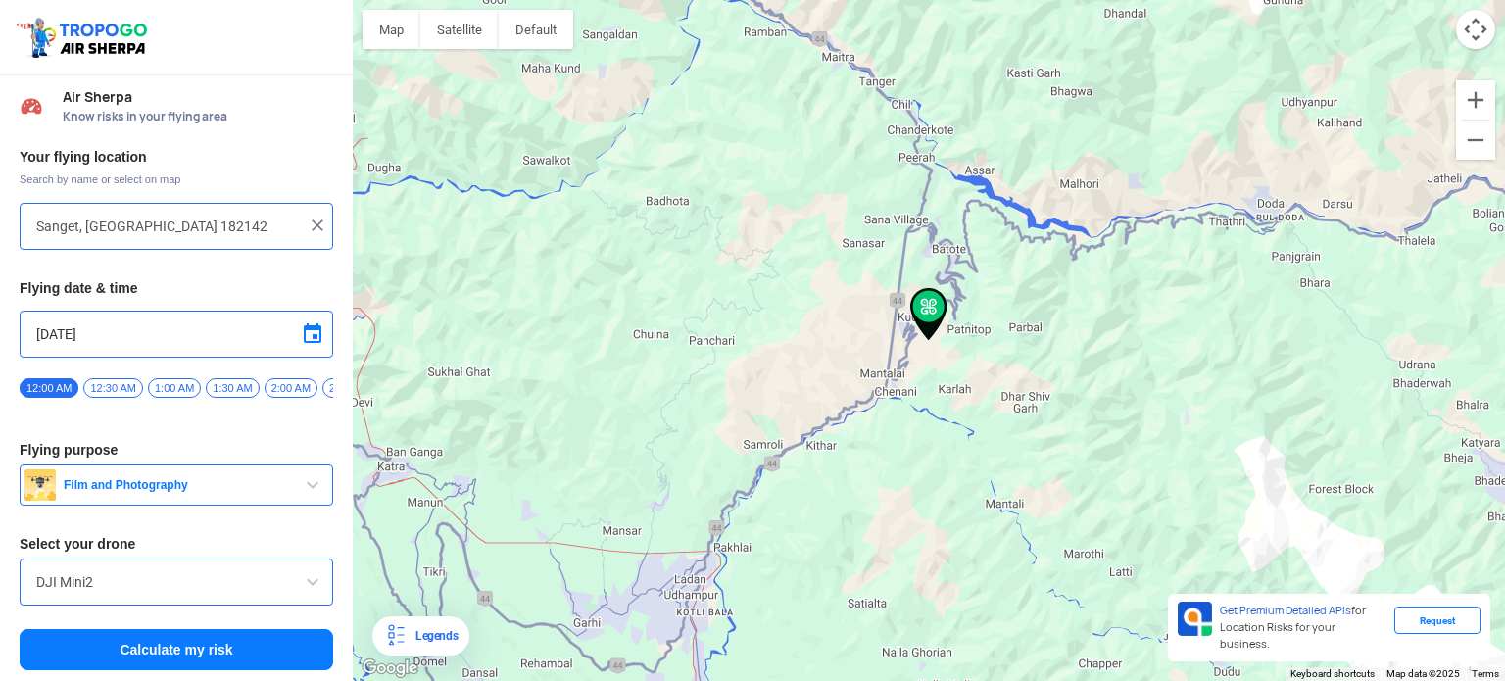
click at [314, 218] on img at bounding box center [318, 225] width 20 height 20
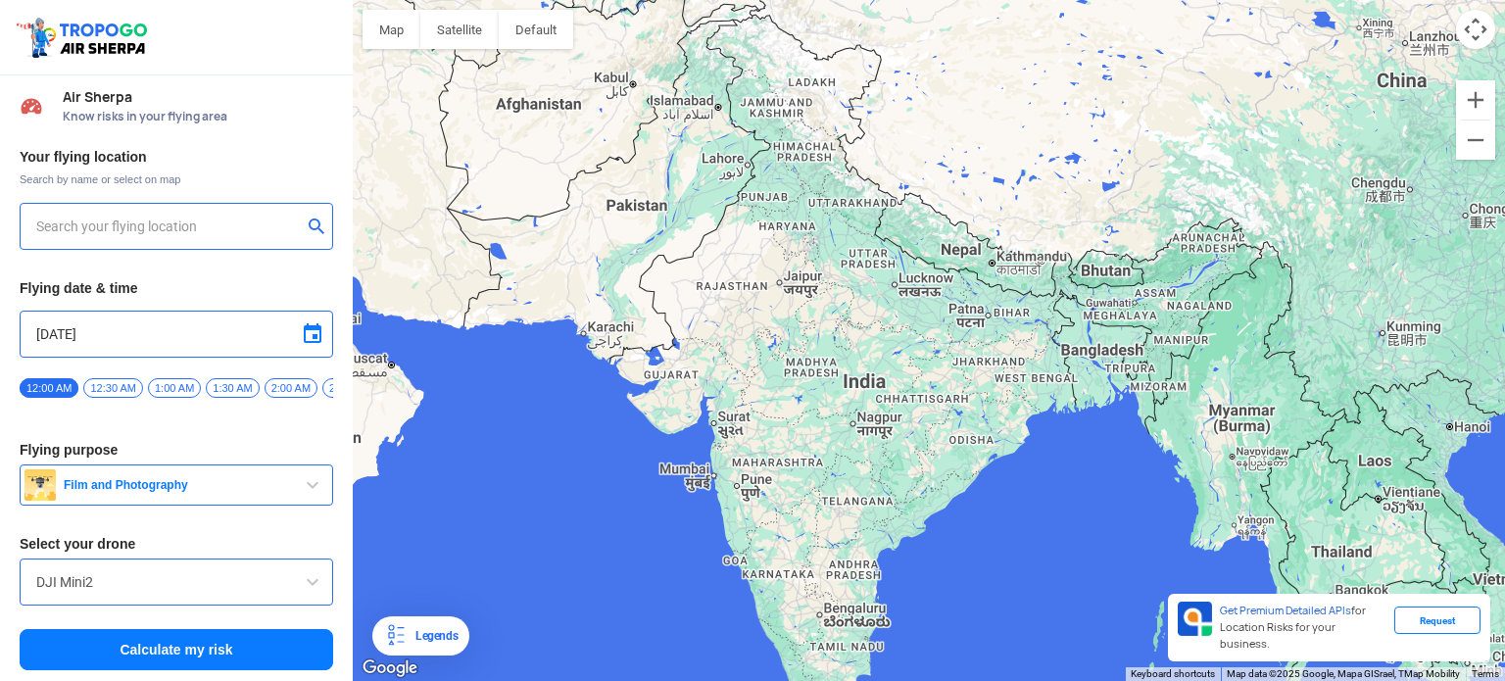
click at [200, 232] on input "text" at bounding box center [168, 227] width 265 height 24
type input "[GEOGRAPHIC_DATA], [GEOGRAPHIC_DATA] 193403"
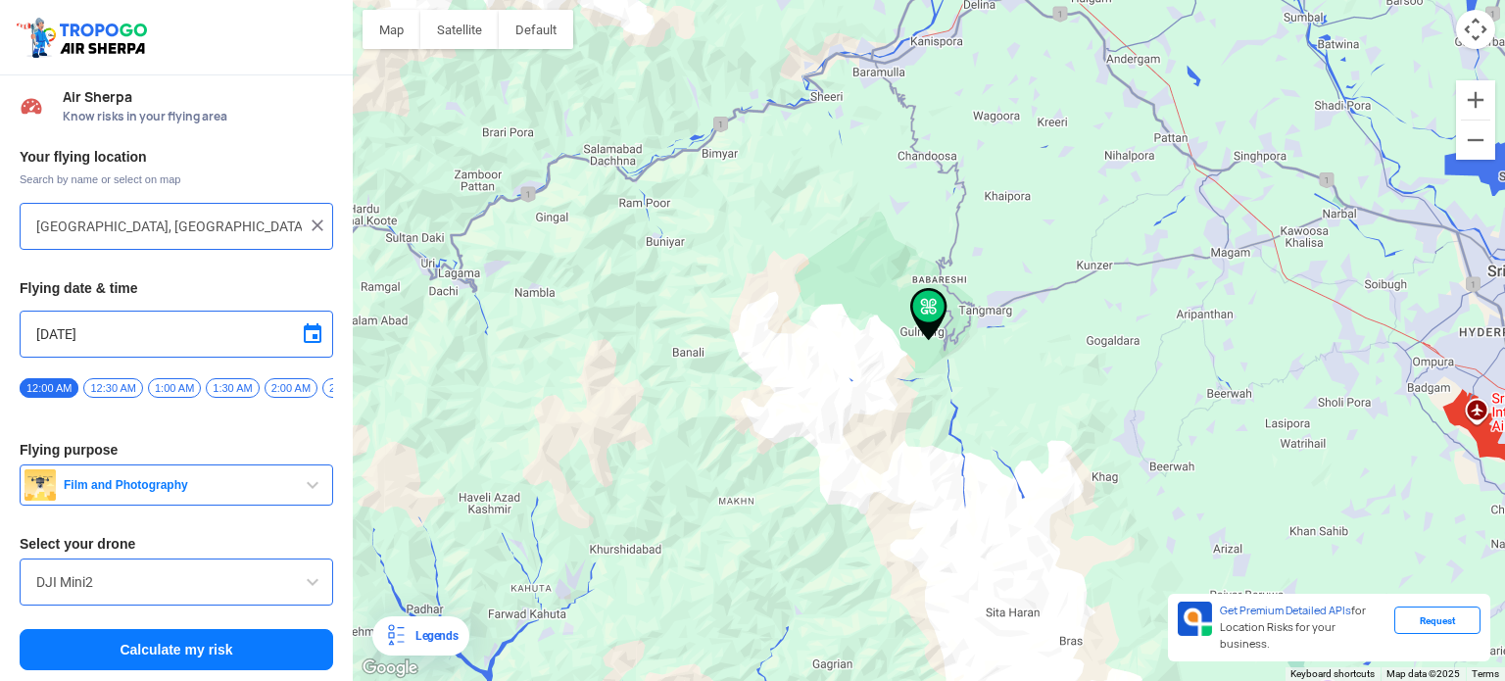
click at [240, 661] on button "Calculate my risk" at bounding box center [176, 649] width 313 height 41
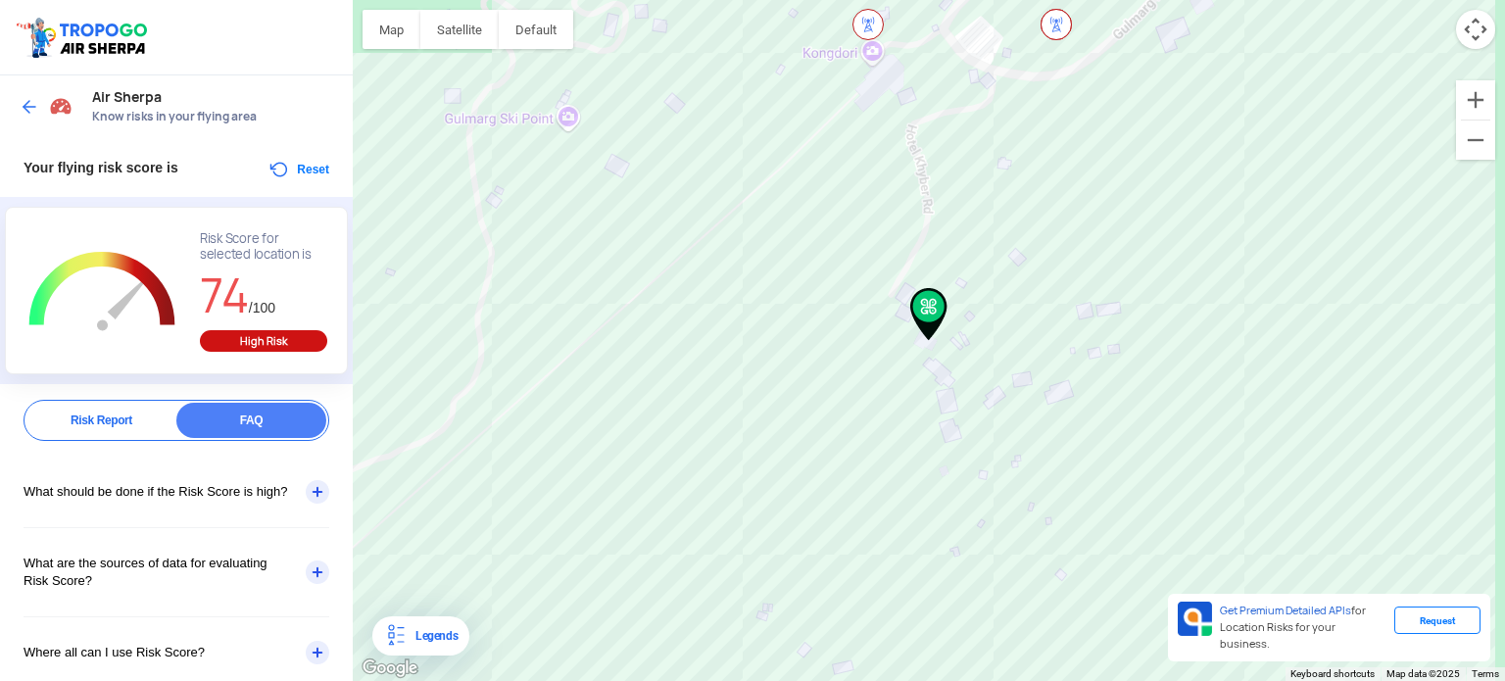
scroll to position [200, 0]
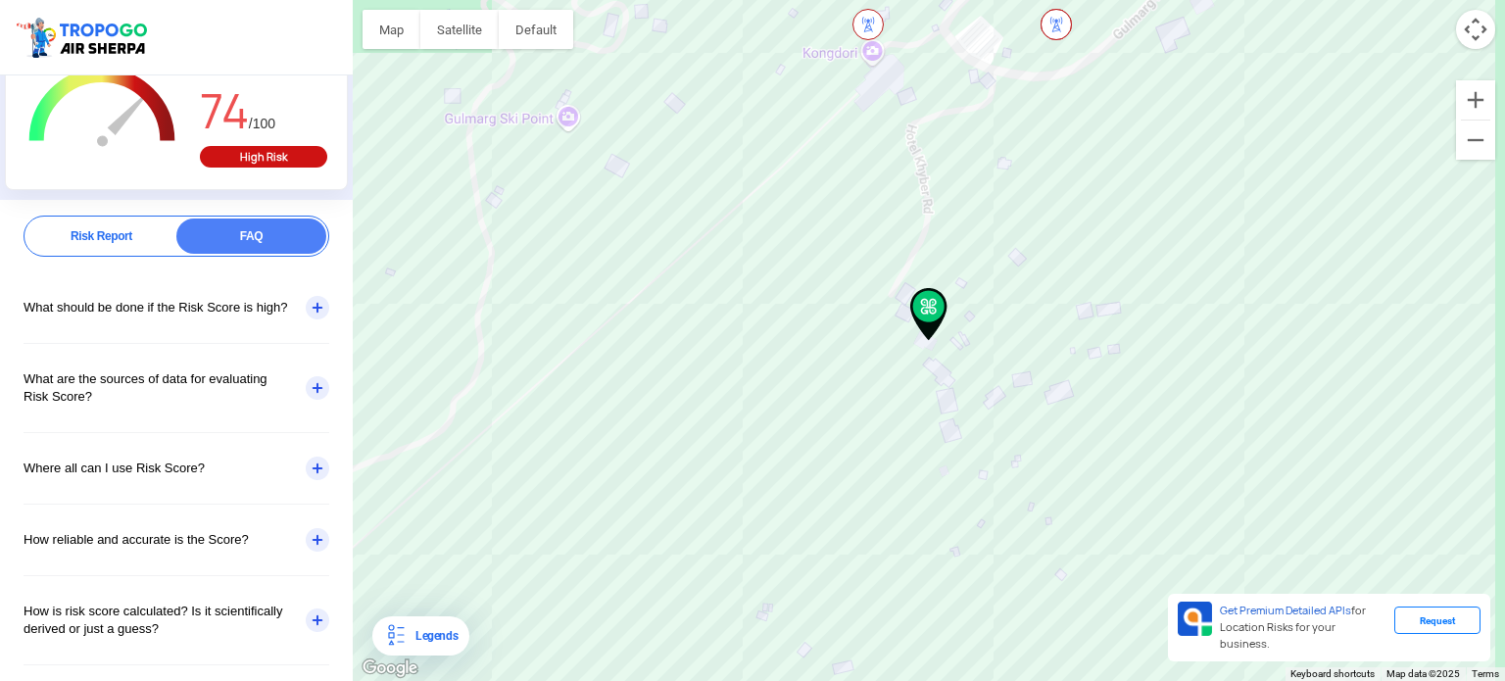
click at [240, 391] on div "What are the sources of data for evaluating Risk Score?" at bounding box center [177, 388] width 306 height 88
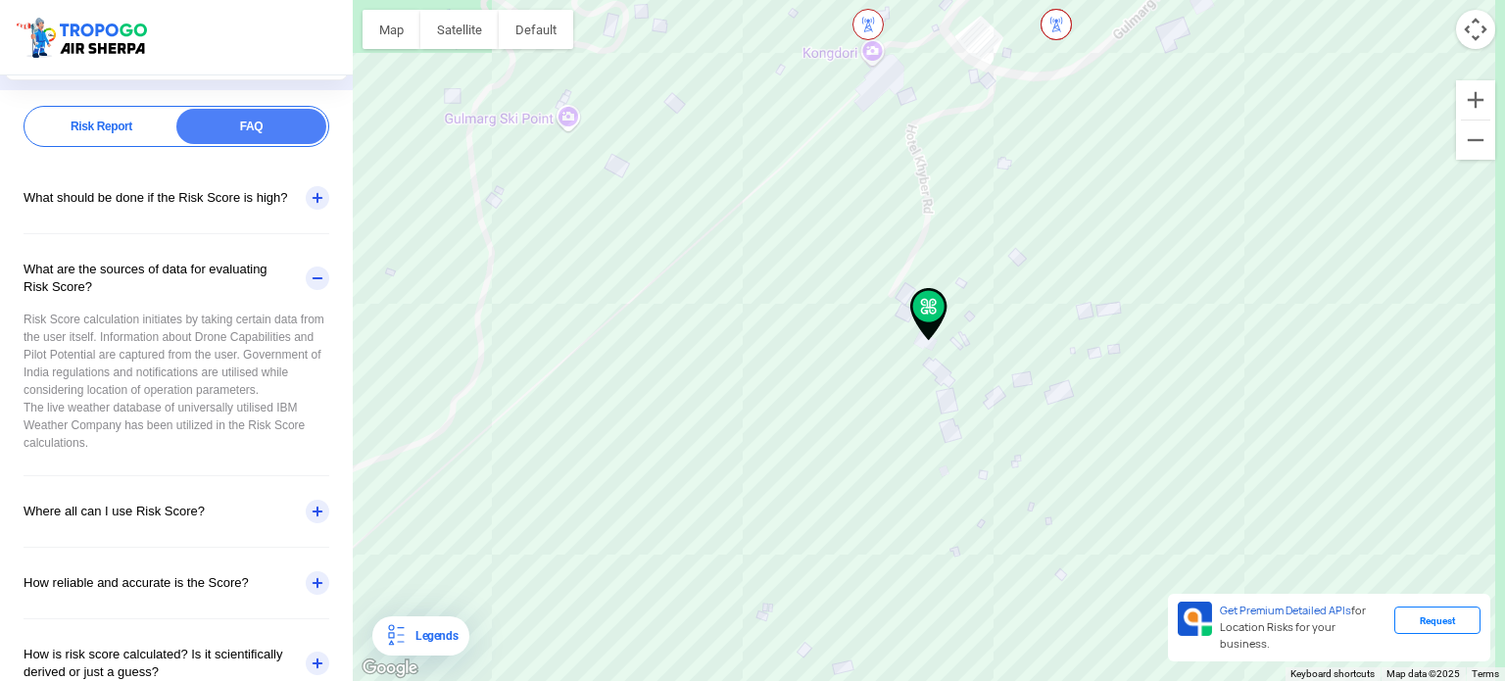
scroll to position [353, 0]
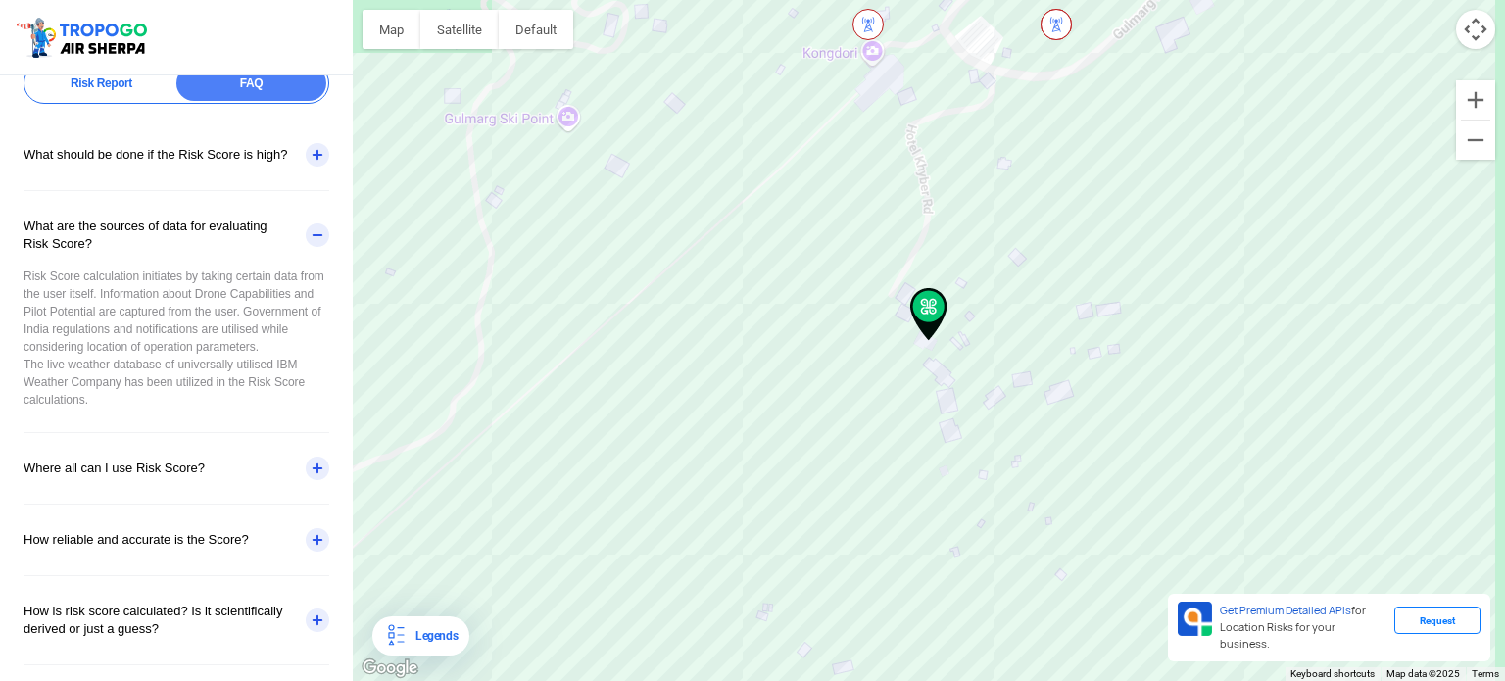
click at [235, 601] on div "How is risk score calculated? Is it scientifically derived or just a guess?" at bounding box center [177, 620] width 306 height 88
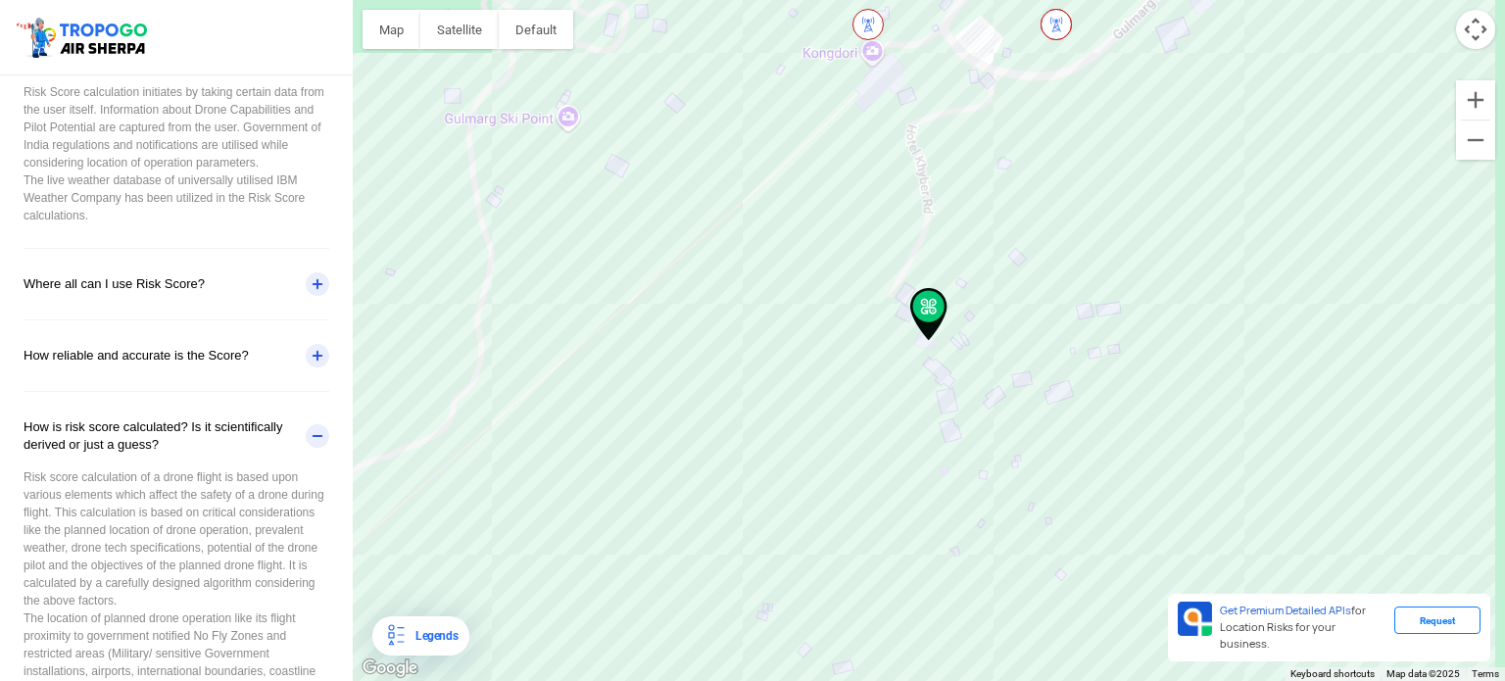
scroll to position [523, 0]
